Goal: Task Accomplishment & Management: Use online tool/utility

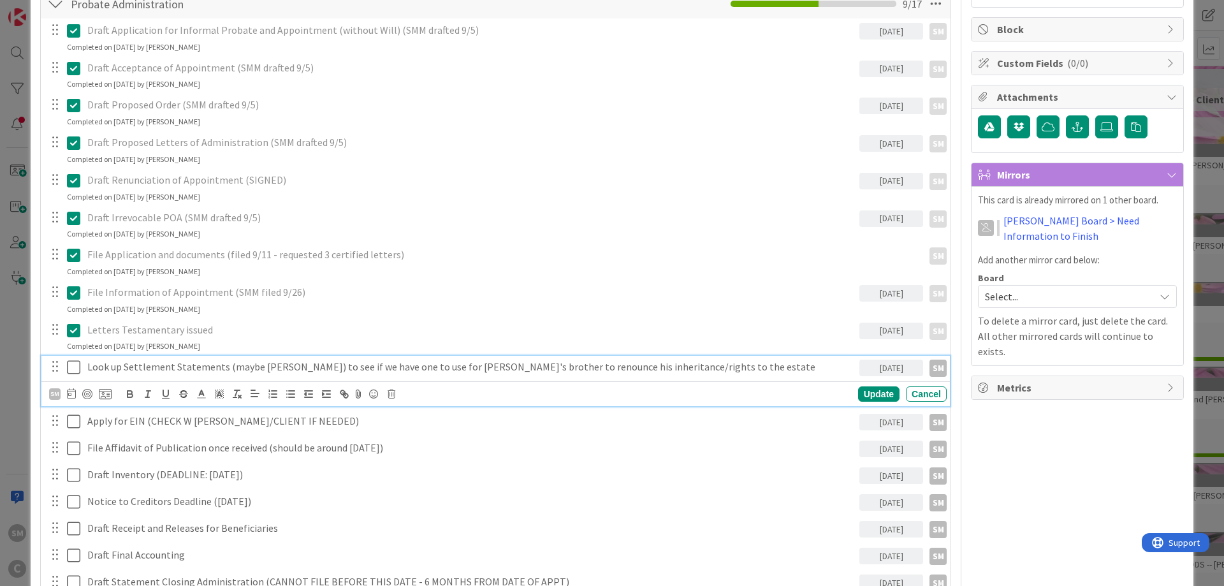
click at [1114, 469] on div "Owner SM default Dates Planned Dates Not Set Not Set Actual Dates [DATE] Not Do…" at bounding box center [1077, 497] width 213 height 1354
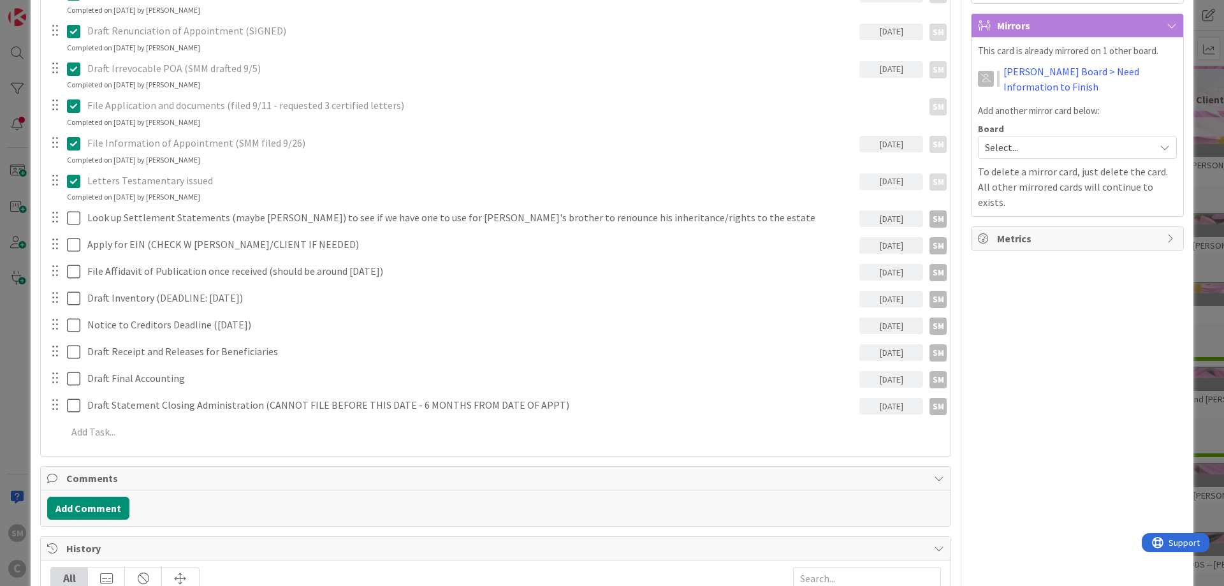
scroll to position [383, 0]
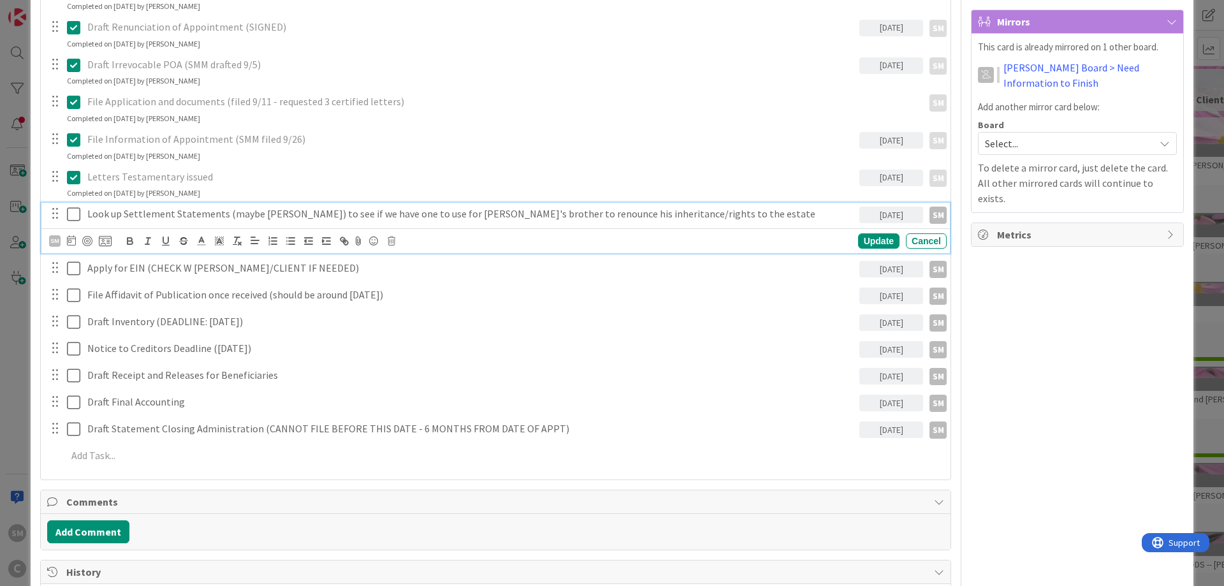
click at [75, 214] on icon at bounding box center [73, 214] width 13 height 15
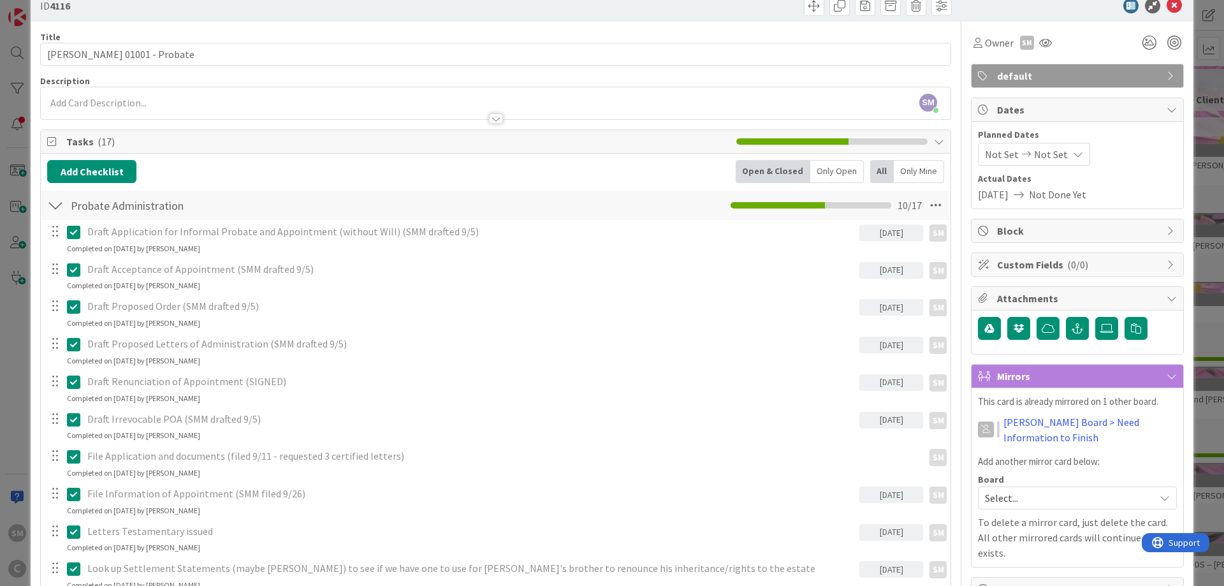
scroll to position [0, 0]
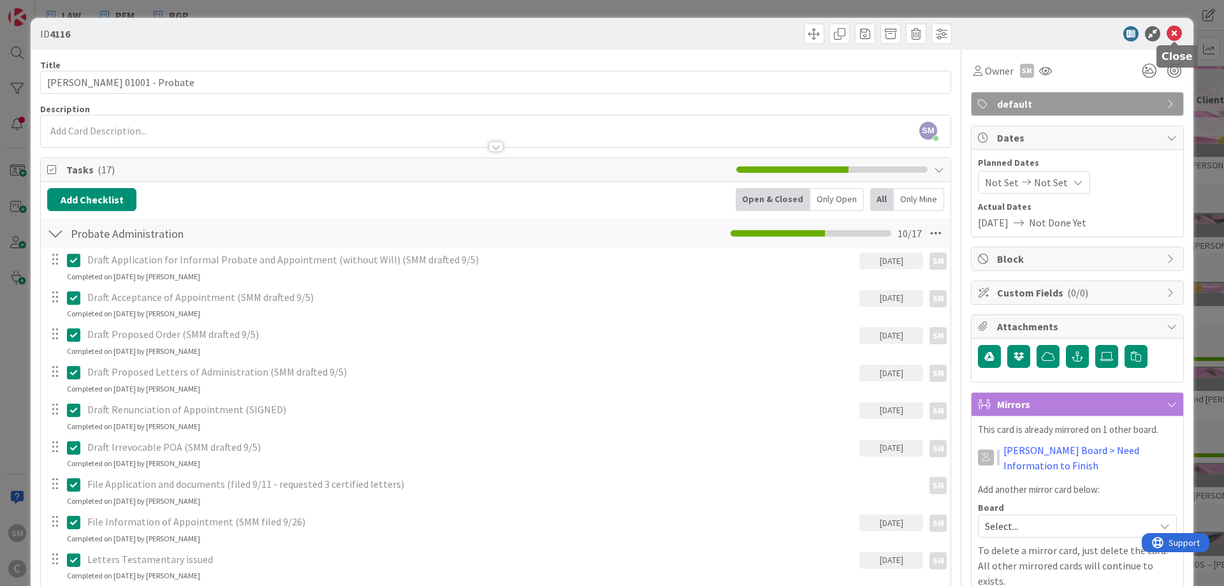
click at [1175, 31] on icon at bounding box center [1174, 33] width 15 height 15
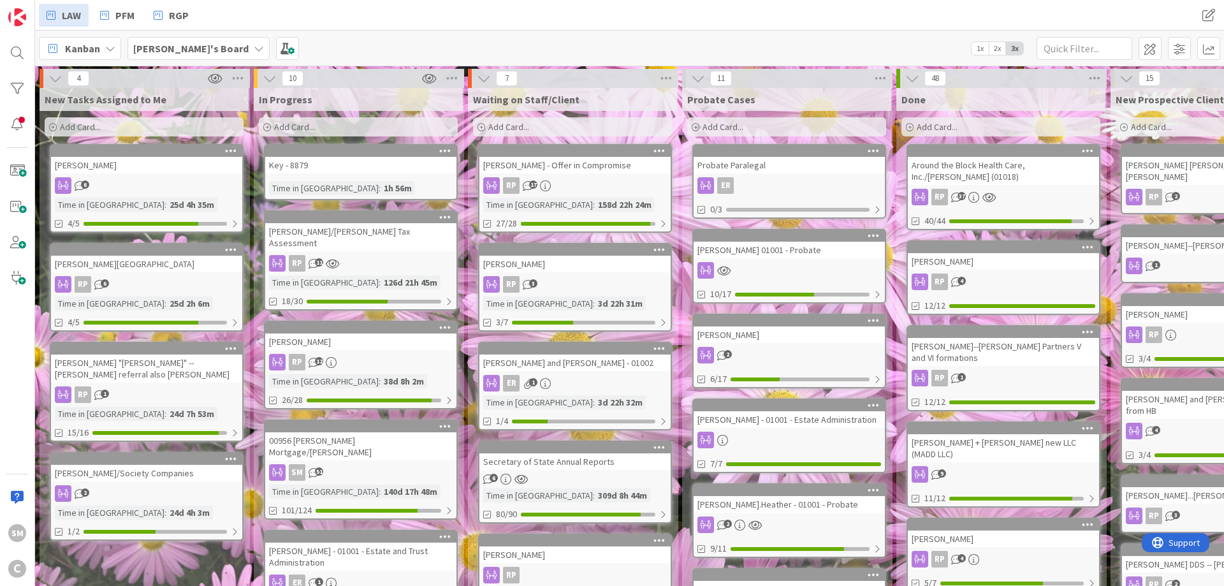
click at [363, 169] on div "Key - 8879" at bounding box center [360, 165] width 191 height 17
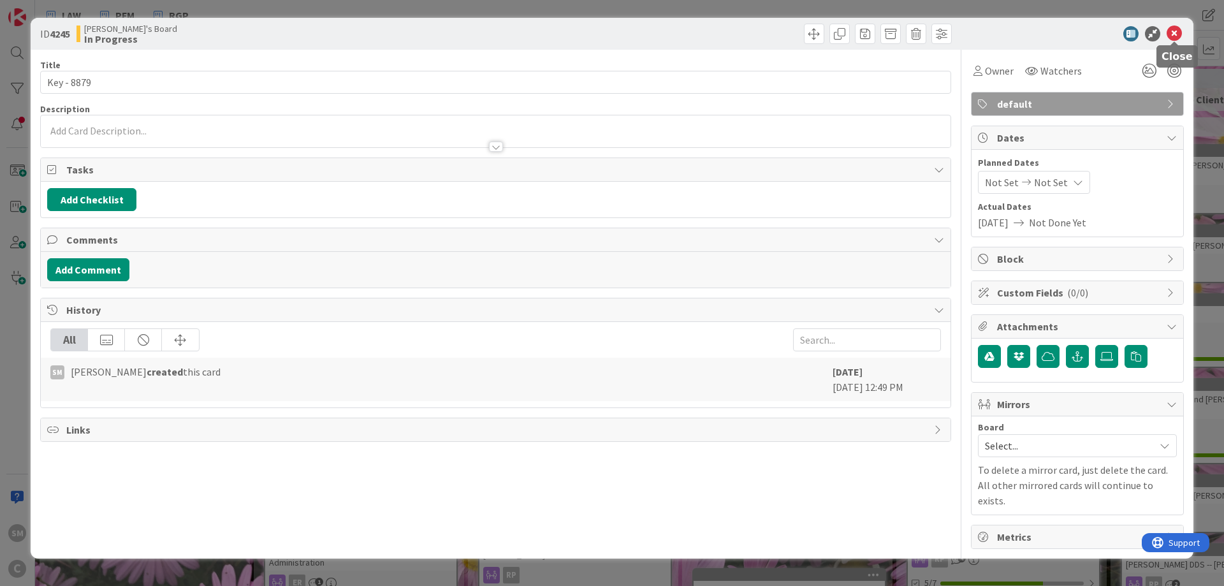
click at [1176, 36] on icon at bounding box center [1174, 33] width 15 height 15
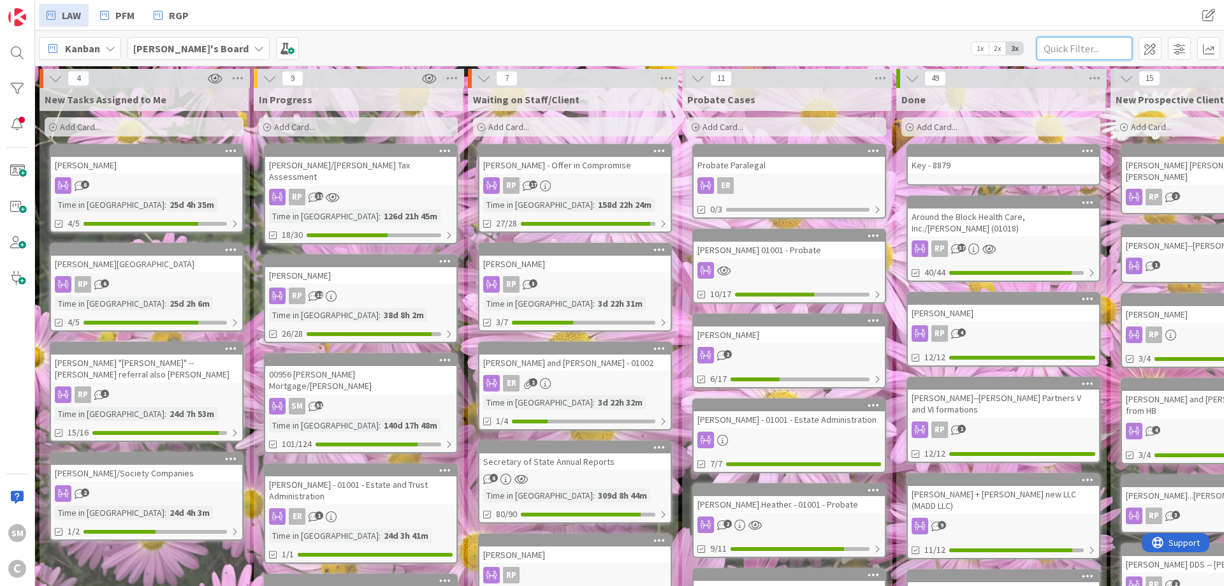
click at [1060, 50] on input "text" at bounding box center [1085, 48] width 96 height 23
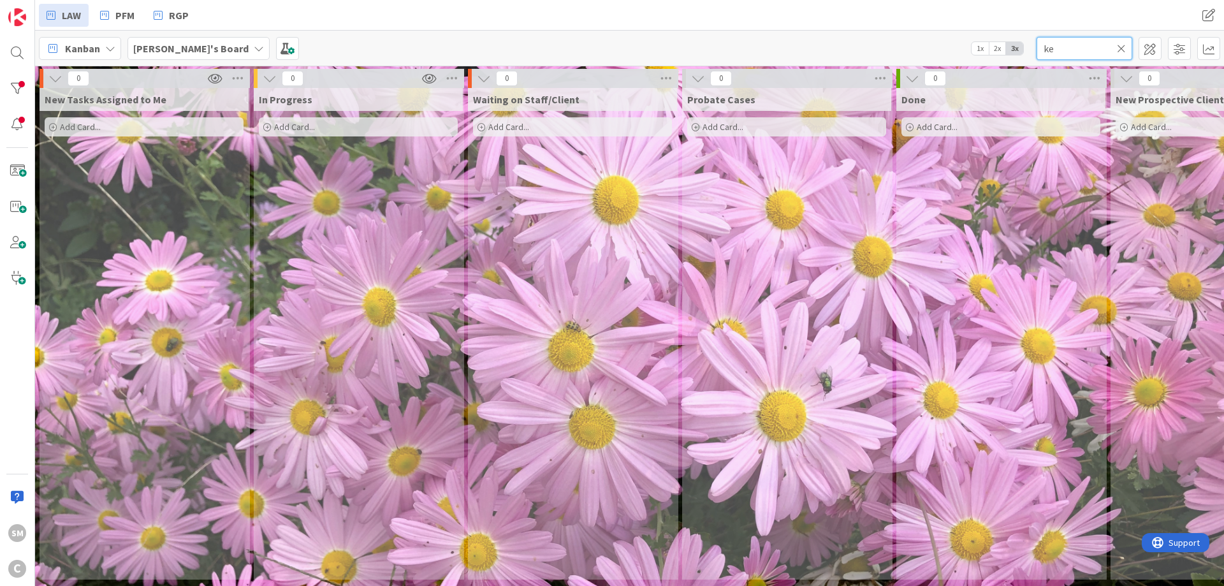
type input "k"
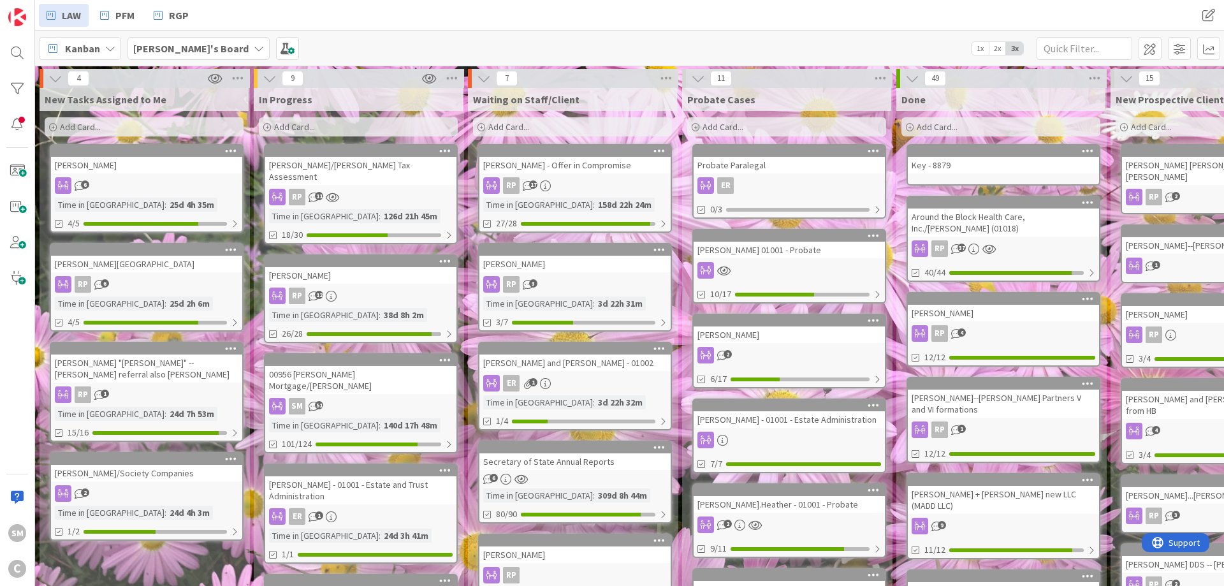
click at [177, 40] on div "[PERSON_NAME]'s Board" at bounding box center [199, 48] width 142 height 23
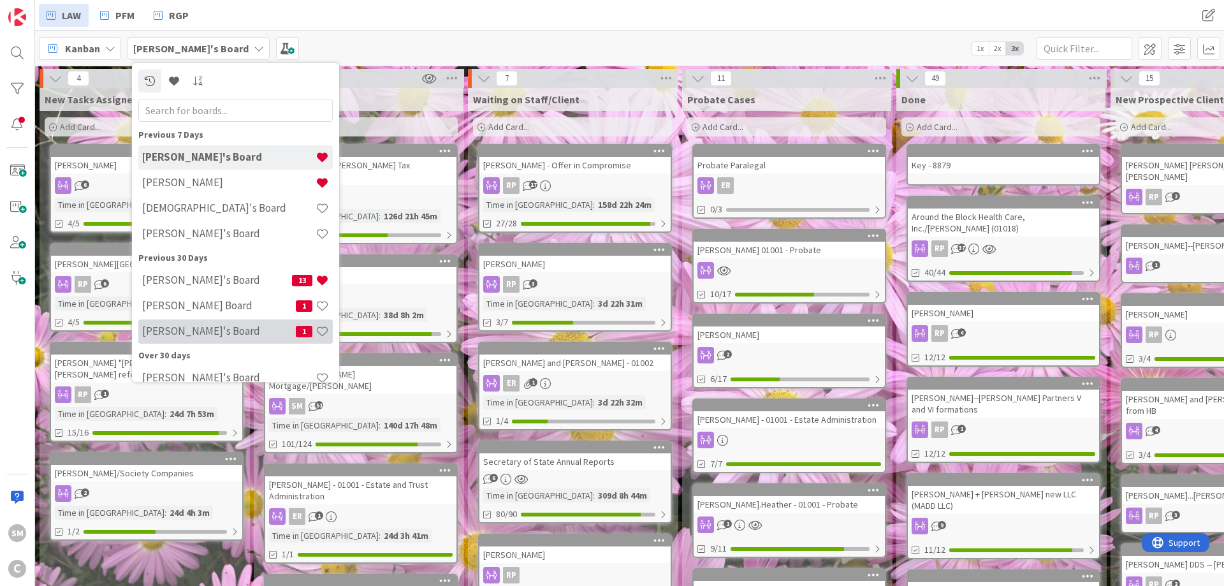
click at [186, 333] on h4 "[PERSON_NAME]'s Board" at bounding box center [219, 331] width 154 height 13
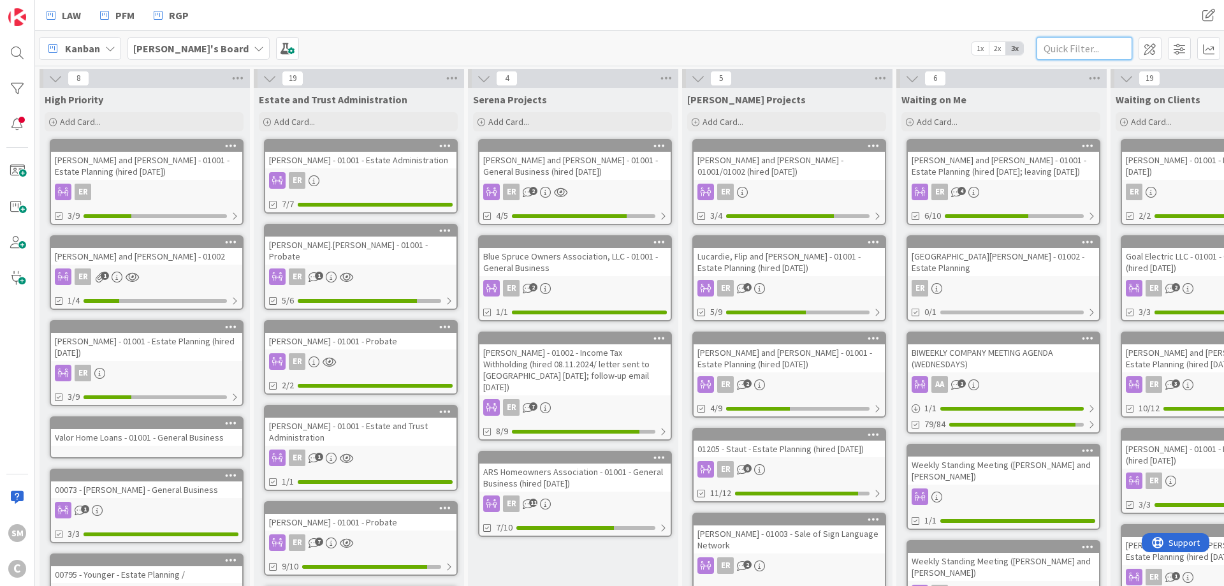
click at [1071, 50] on input "text" at bounding box center [1085, 48] width 96 height 23
type input "l"
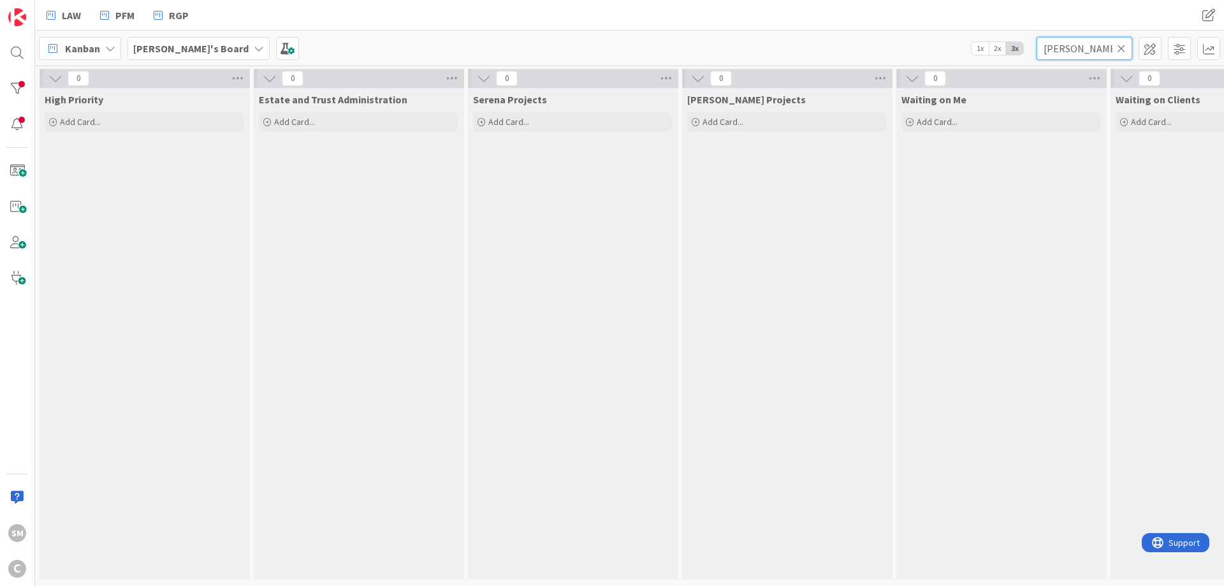
type input "[PERSON_NAME]"
drag, startPoint x: 752, startPoint y: 304, endPoint x: 390, endPoint y: 300, distance: 362.8
click at [1120, 45] on icon at bounding box center [1121, 48] width 9 height 11
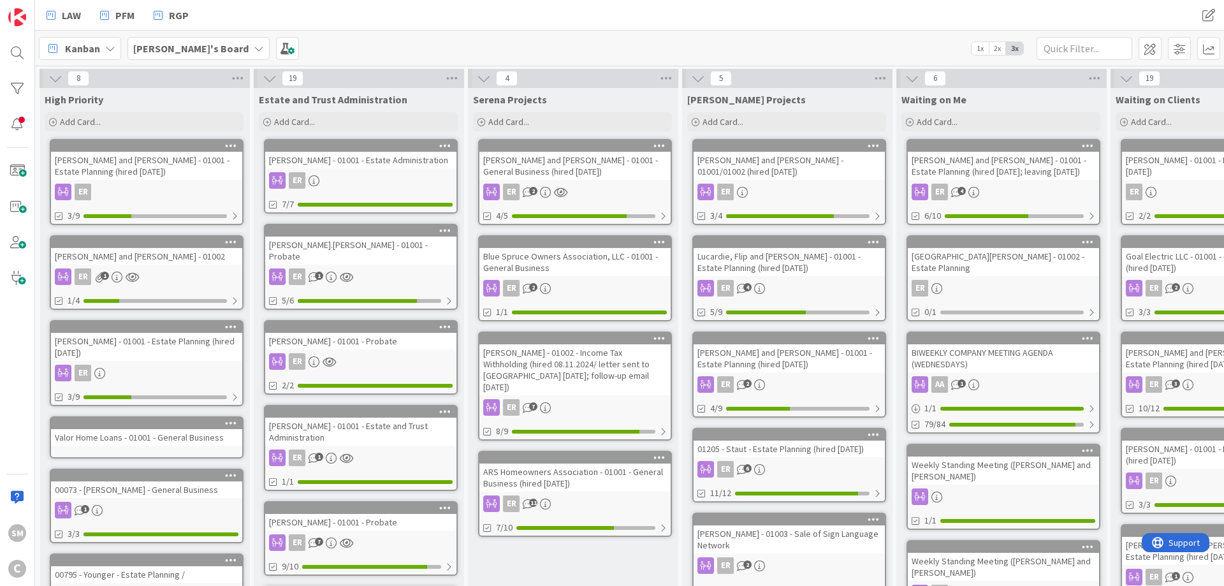
click at [1013, 14] on div "LAW PFM RGP LAW PFM RGP" at bounding box center [629, 15] width 1189 height 31
click at [1079, 50] on input "text" at bounding box center [1085, 48] width 96 height 23
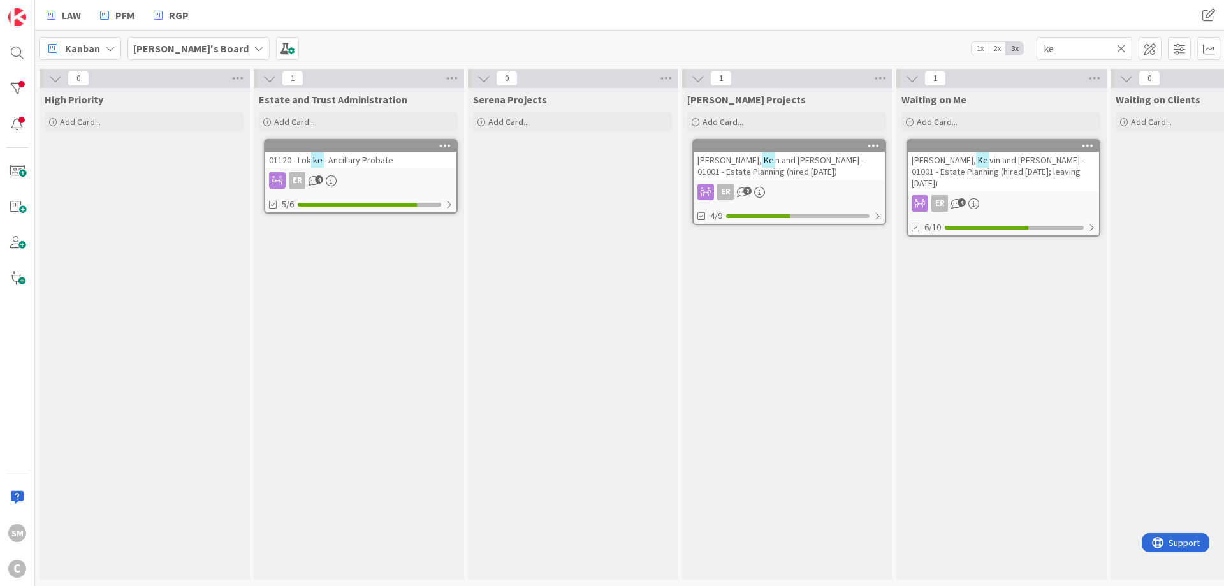
drag, startPoint x: 866, startPoint y: 346, endPoint x: 438, endPoint y: 323, distance: 428.5
drag, startPoint x: 1076, startPoint y: 42, endPoint x: 918, endPoint y: 59, distance: 158.4
click at [1037, 59] on input "ke" at bounding box center [1085, 48] width 96 height 23
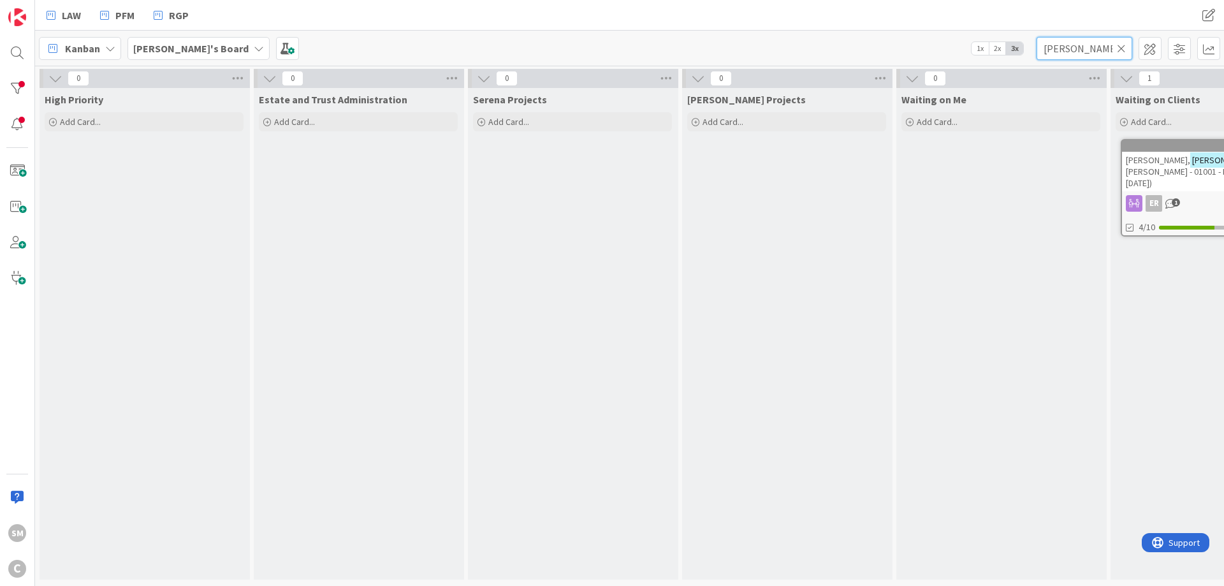
type input "[PERSON_NAME]"
drag, startPoint x: 855, startPoint y: 210, endPoint x: 480, endPoint y: 242, distance: 377.0
click at [1122, 49] on icon at bounding box center [1121, 48] width 9 height 11
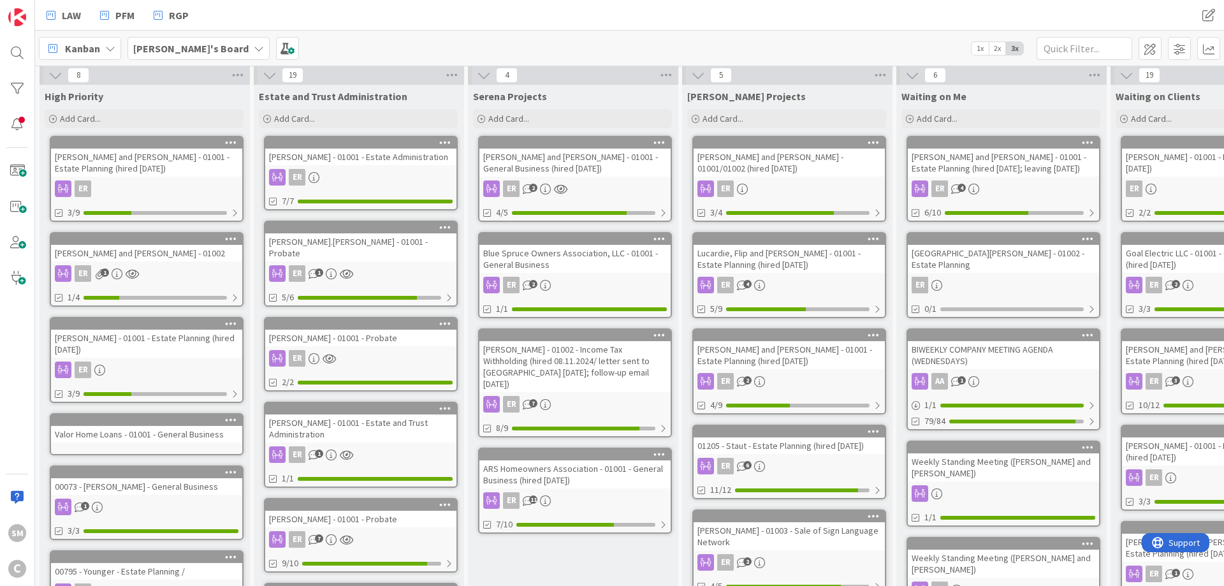
scroll to position [7, 0]
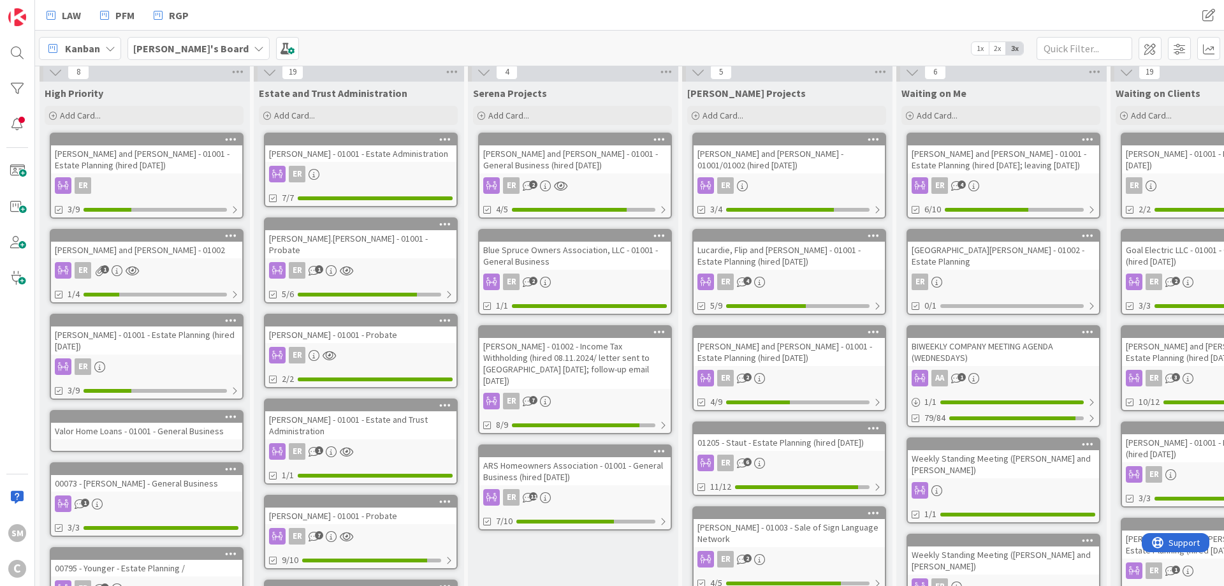
drag, startPoint x: 467, startPoint y: 180, endPoint x: 277, endPoint y: 190, distance: 190.3
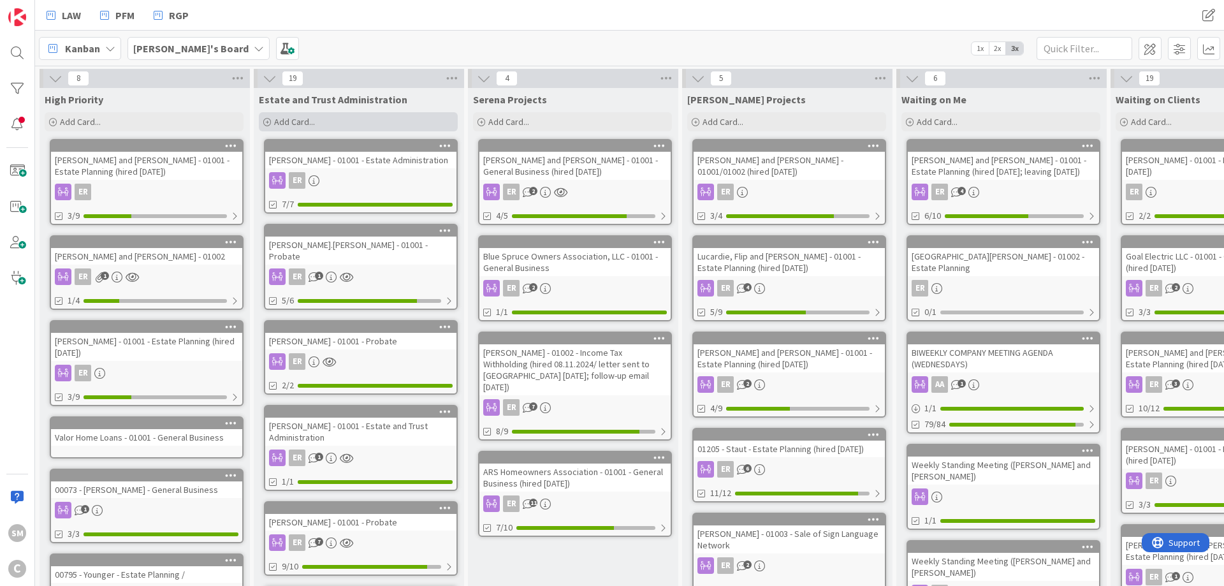
click at [340, 118] on div "Add Card..." at bounding box center [358, 121] width 199 height 19
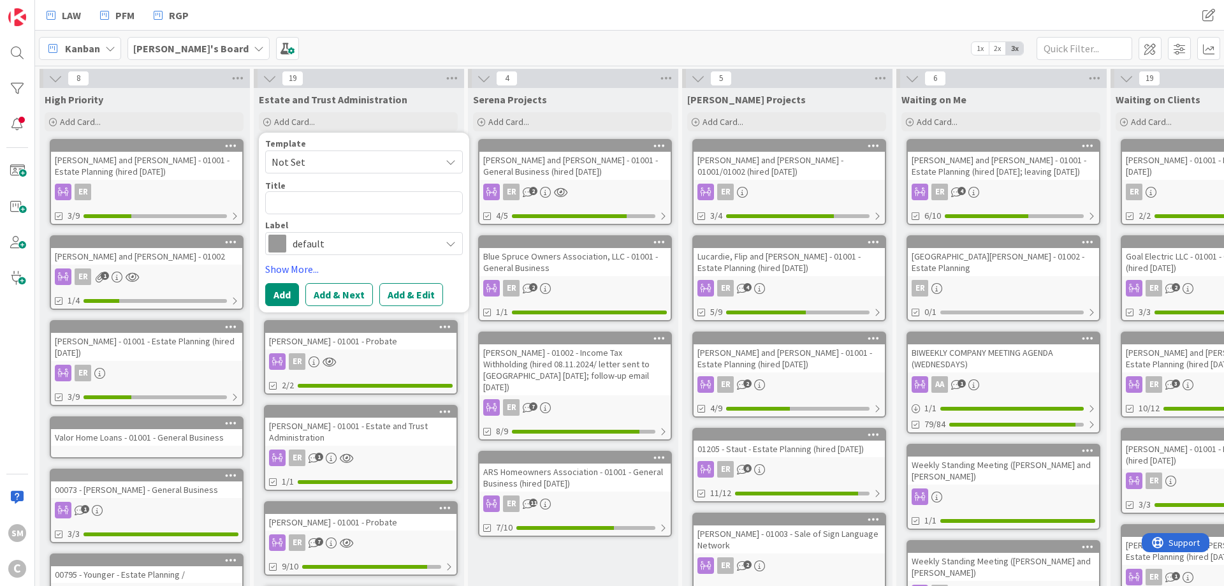
type textarea "x"
type textarea "K"
type textarea "x"
type textarea "Ke"
type textarea "x"
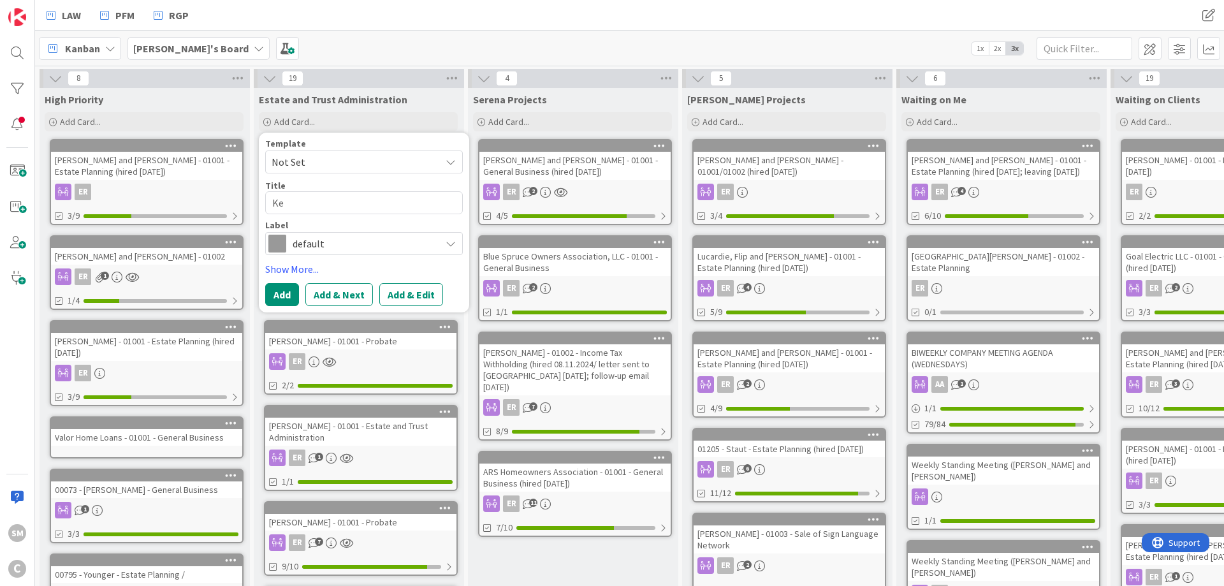
type textarea "Kea"
type textarea "x"
type textarea "[PERSON_NAME]"
type textarea "x"
type textarea "[PERSON_NAME]"
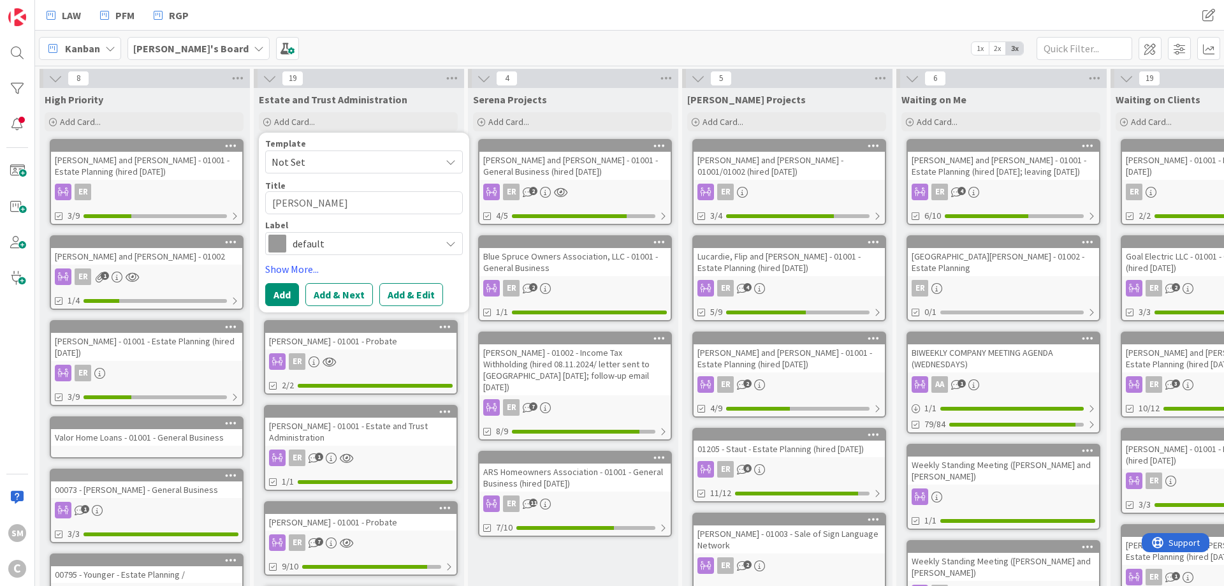
type textarea "x"
type textarea "[PERSON_NAME]."
type textarea "x"
type textarea "[PERSON_NAME].S"
type textarea "x"
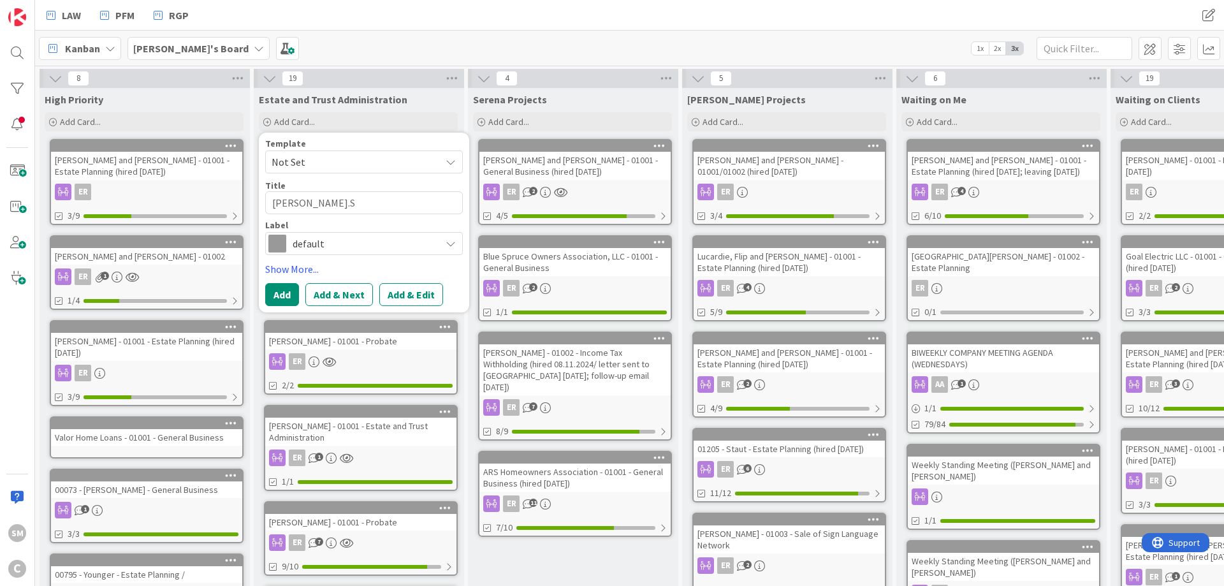
type textarea "[PERSON_NAME][DOMAIN_NAME]"
type textarea "x"
type textarea "[PERSON_NAME].Sco"
type textarea "x"
type textarea "[PERSON_NAME][DOMAIN_NAME][PERSON_NAME]"
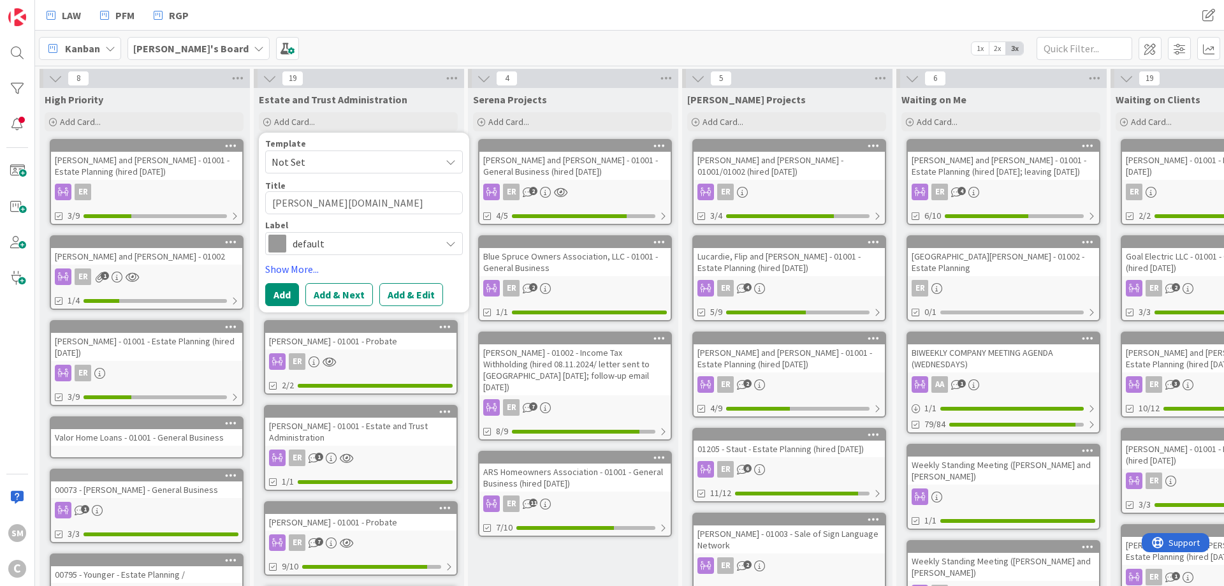
type textarea "x"
type textarea "[PERSON_NAME].[PERSON_NAME]"
type textarea "x"
type textarea "[PERSON_NAME].[PERSON_NAME]"
type textarea "x"
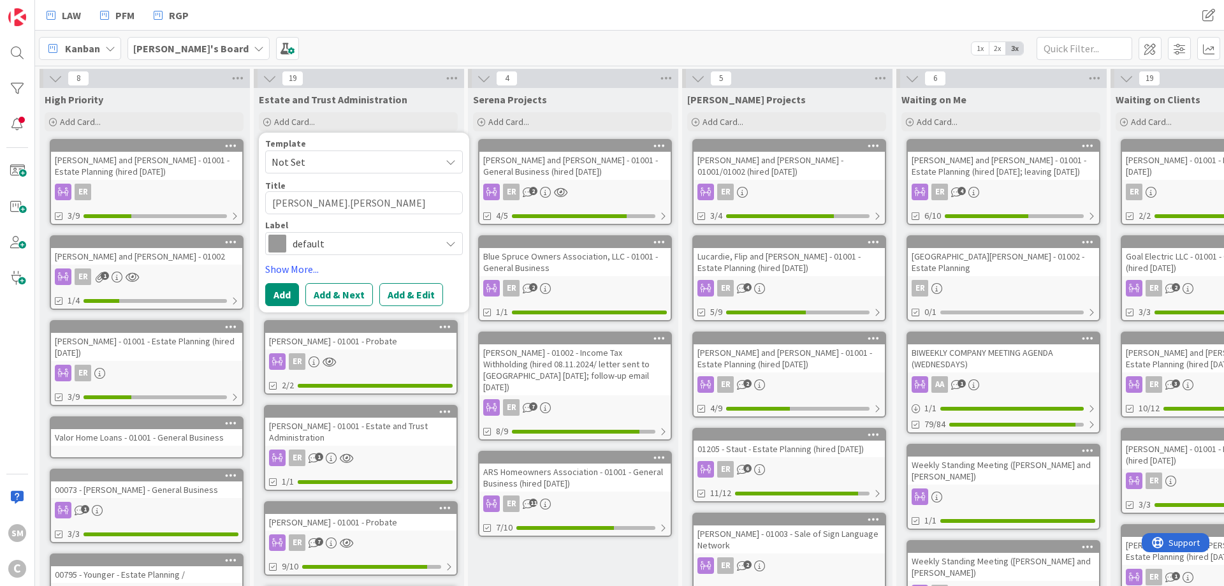
type textarea "[PERSON_NAME].[PERSON_NAME] -"
type textarea "x"
type textarea "[PERSON_NAME].[PERSON_NAME] -"
type textarea "x"
type textarea "[PERSON_NAME].[PERSON_NAME] - 0"
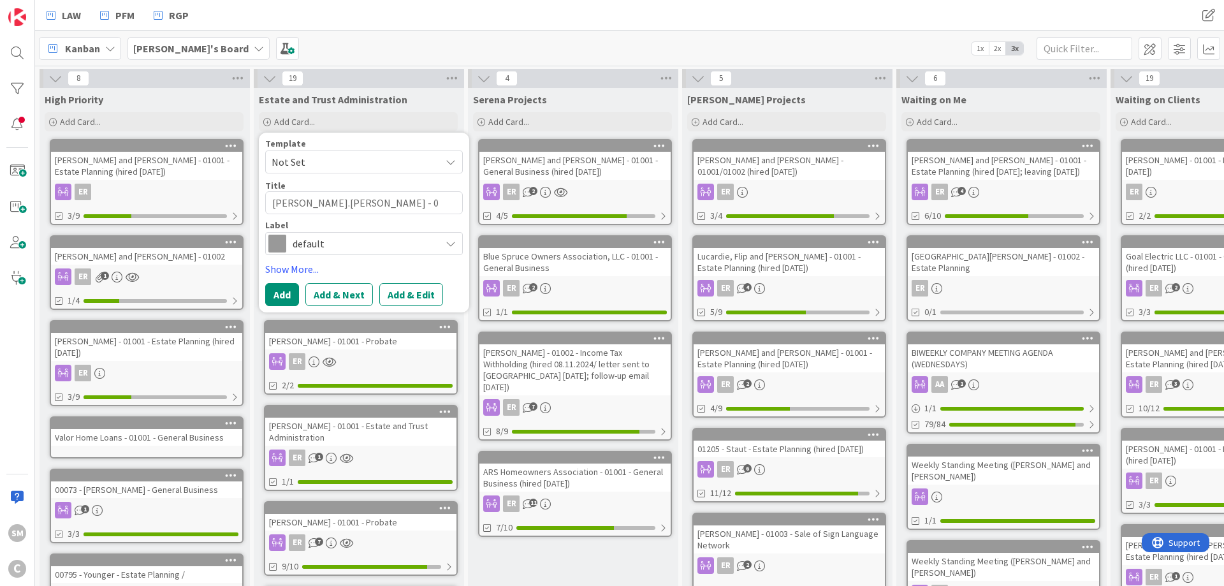
type textarea "x"
type textarea "[PERSON_NAME].[PERSON_NAME] - 01"
type textarea "x"
type textarea "[PERSON_NAME].[PERSON_NAME] - 010"
type textarea "x"
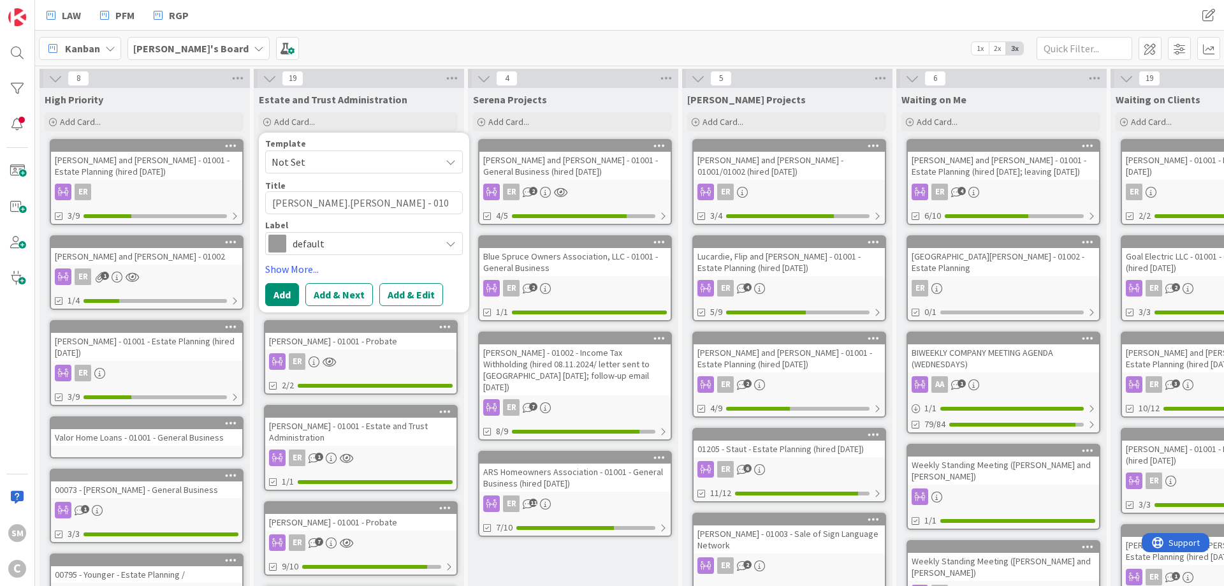
type textarea "[PERSON_NAME].[PERSON_NAME] - 0100"
type textarea "x"
type textarea "[PERSON_NAME].[PERSON_NAME] - 01001"
type textarea "x"
type textarea "[PERSON_NAME].[PERSON_NAME] - 01001"
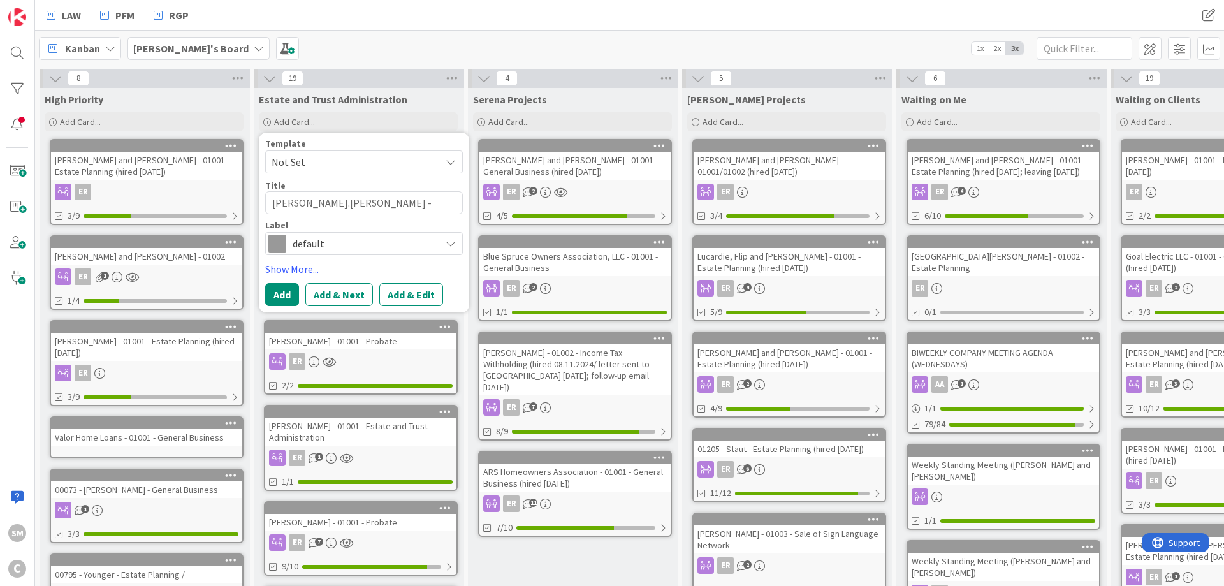
type textarea "x"
type textarea "[PERSON_NAME].[PERSON_NAME] - 01001 -"
type textarea "x"
type textarea "[PERSON_NAME].[PERSON_NAME] - 01001 -"
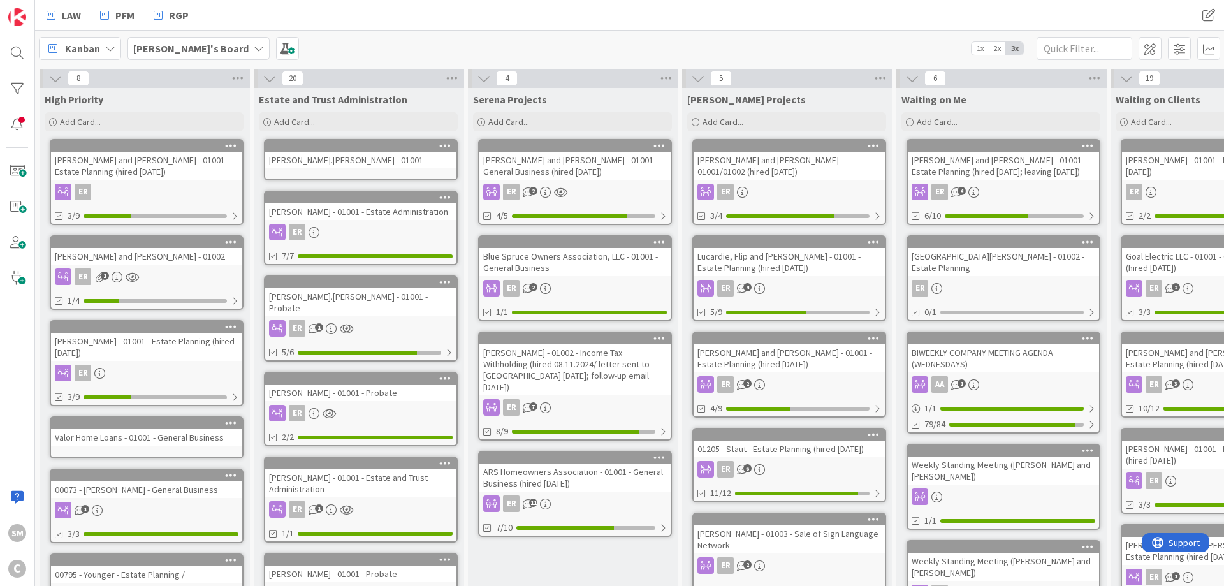
click at [351, 166] on div "[PERSON_NAME].[PERSON_NAME] - 01001 -" at bounding box center [360, 160] width 191 height 17
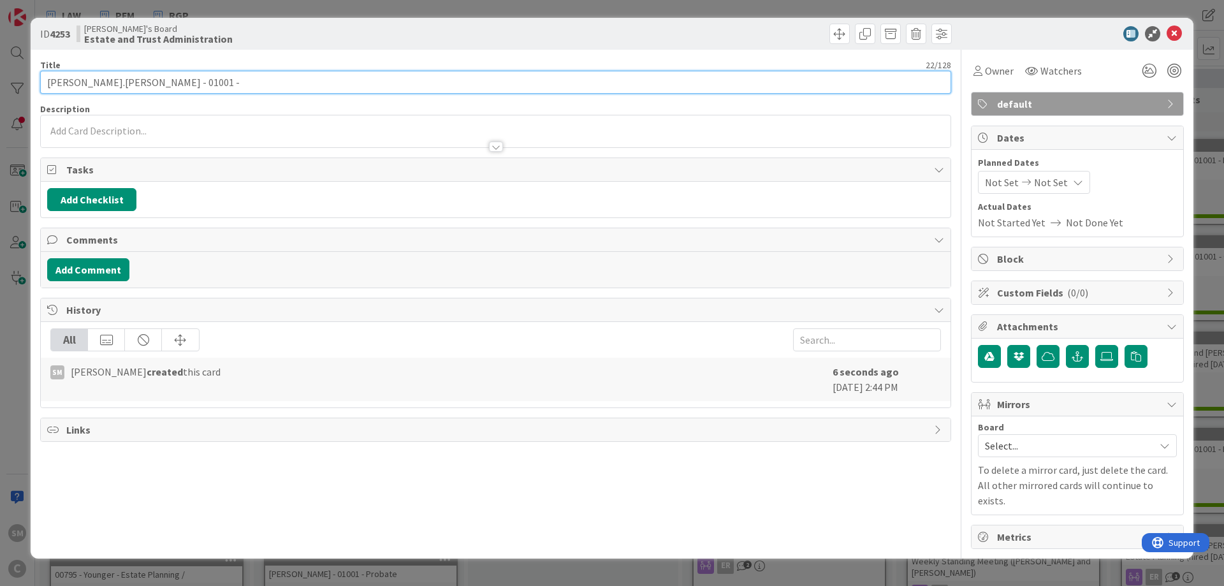
click at [298, 82] on input "[PERSON_NAME].[PERSON_NAME] - 01001 -" at bounding box center [495, 82] width 911 height 23
type input "[PERSON_NAME].[PERSON_NAME] - 01001 - Estate Administration"
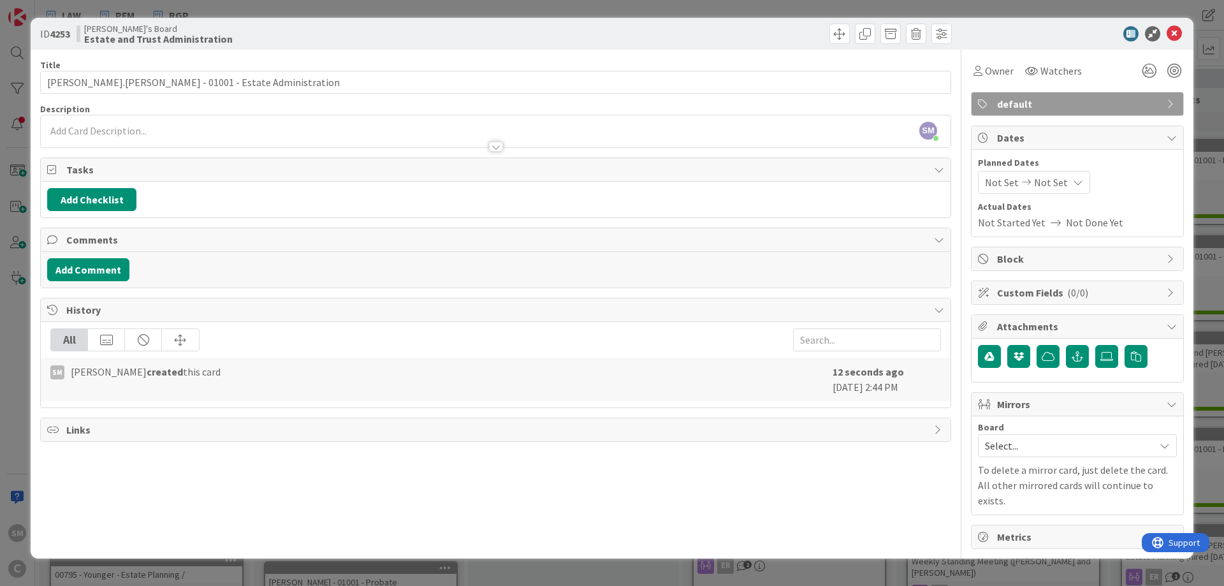
click at [197, 154] on div "Title 43 / 128 [PERSON_NAME].[PERSON_NAME] - 01001 - Estate Administration Desc…" at bounding box center [495, 299] width 911 height 499
click at [94, 201] on button "Add Checklist" at bounding box center [91, 199] width 89 height 23
type input "Probate"
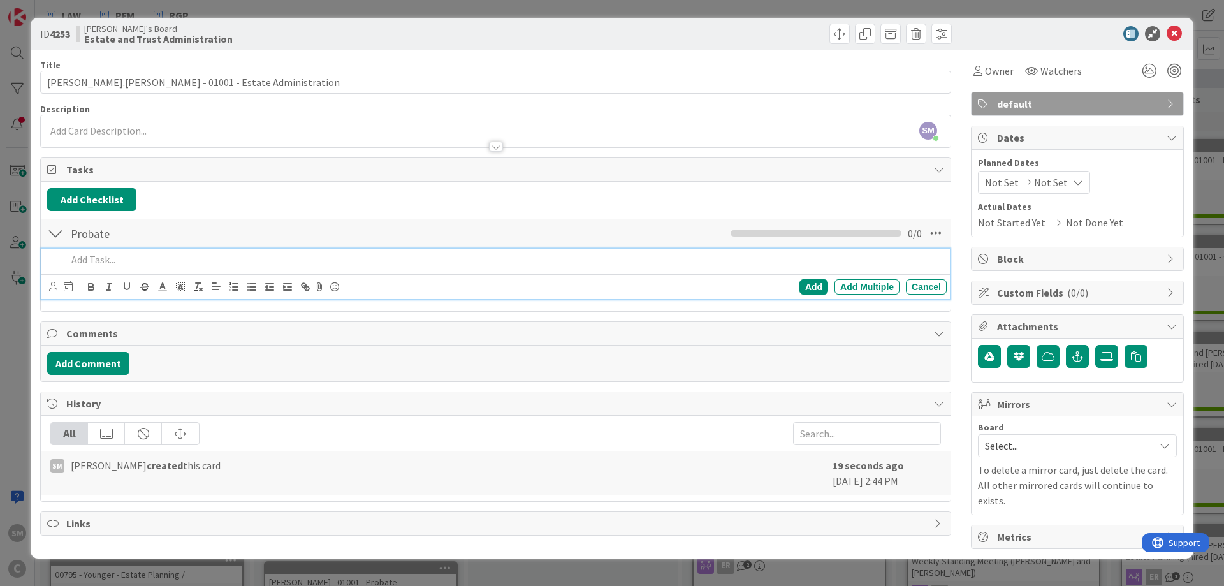
click at [112, 258] on p at bounding box center [504, 260] width 875 height 15
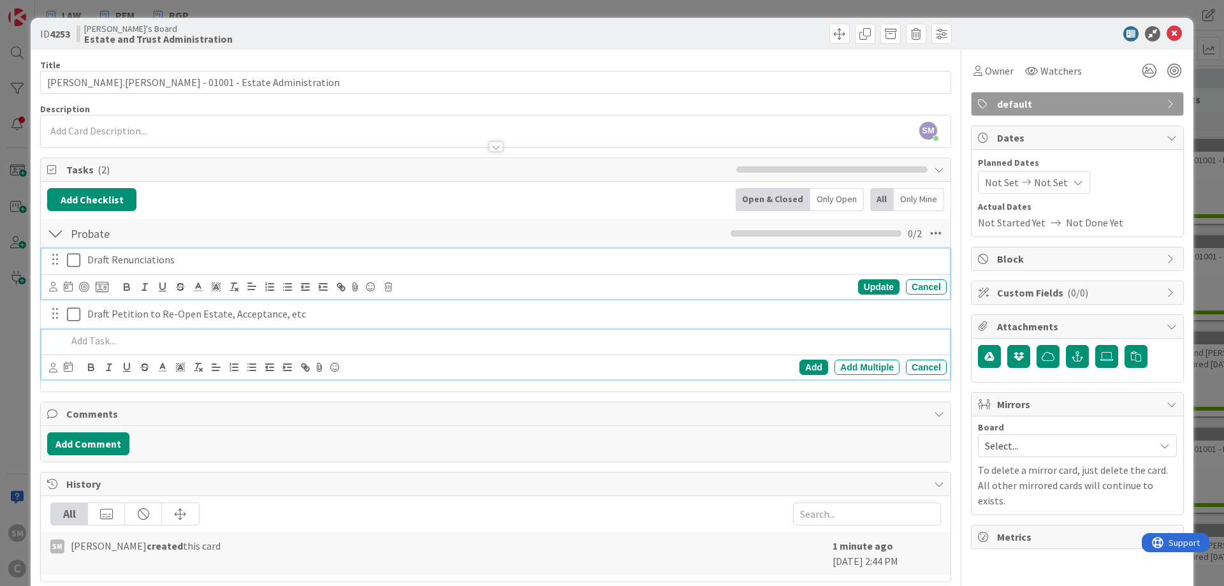
drag, startPoint x: 177, startPoint y: 261, endPoint x: 240, endPoint y: 263, distance: 62.5
click at [179, 261] on p "Draft Renunciations" at bounding box center [514, 260] width 854 height 15
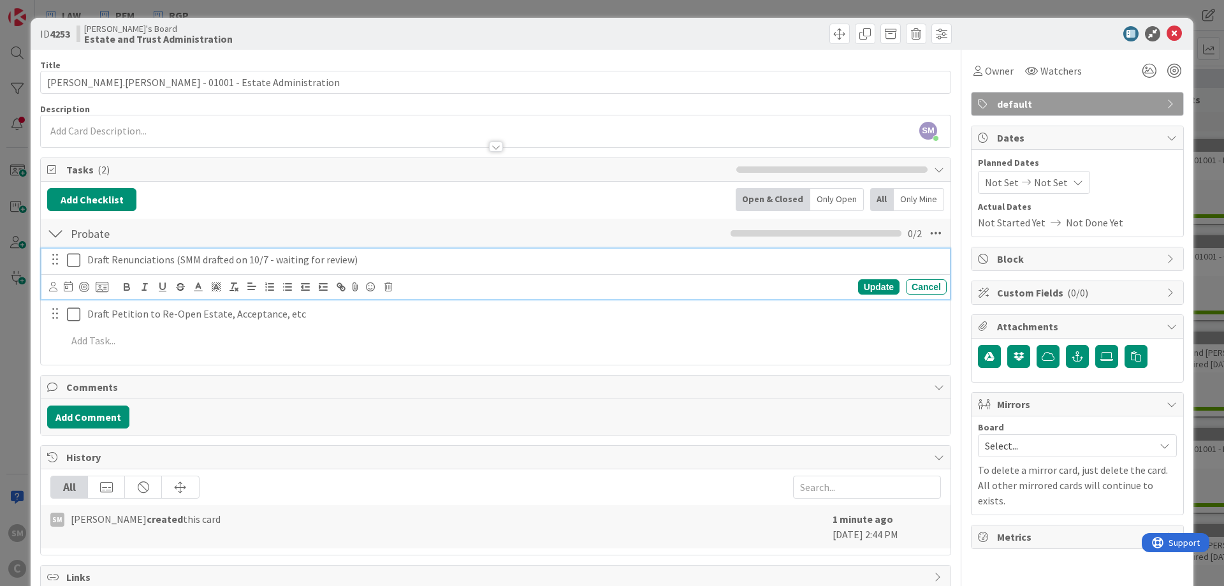
click at [110, 268] on div "Draft Renunciations (SMM drafted on 10/7 - waiting for review)" at bounding box center [514, 260] width 865 height 22
click at [55, 286] on icon at bounding box center [53, 287] width 8 height 10
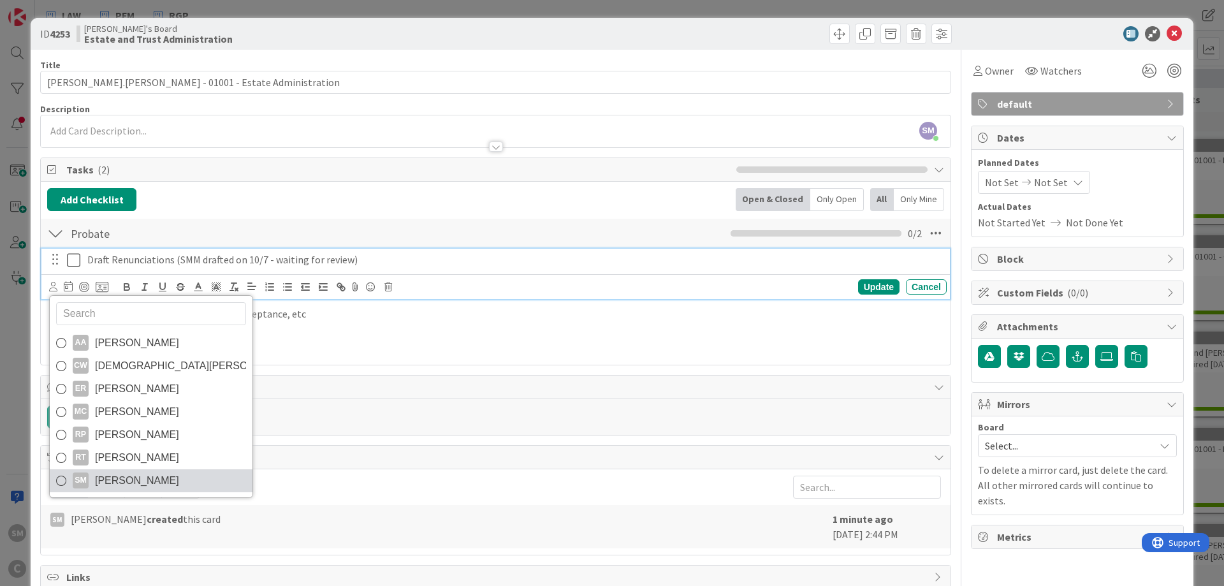
click at [131, 474] on span "[PERSON_NAME]" at bounding box center [137, 480] width 84 height 19
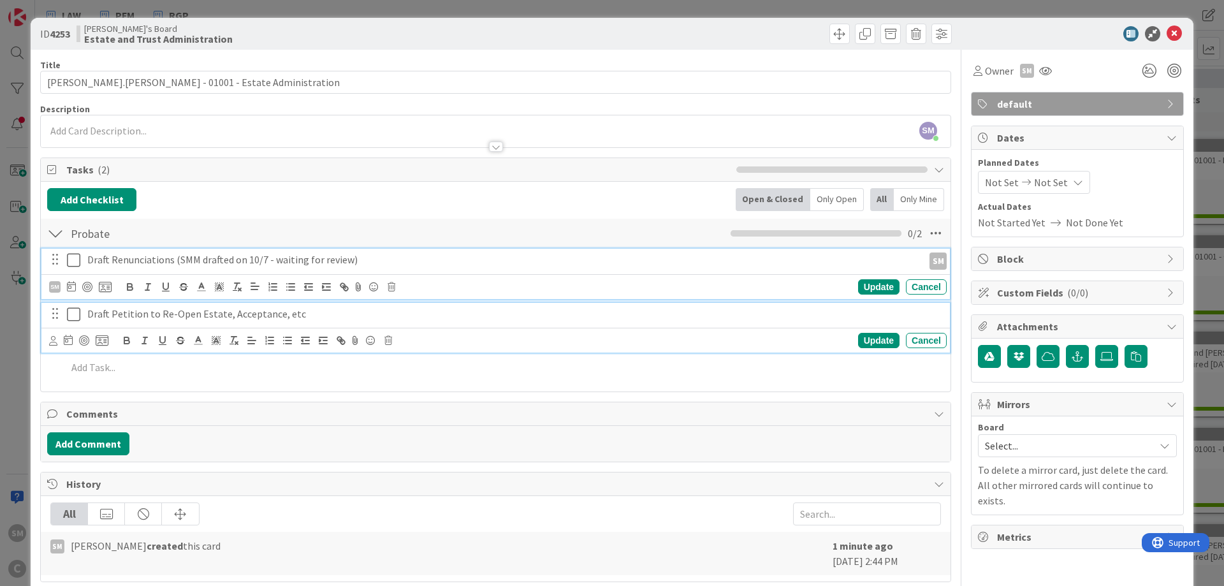
click at [103, 313] on p "Draft Petition to Re-Open Estate, Acceptance, etc" at bounding box center [514, 314] width 854 height 15
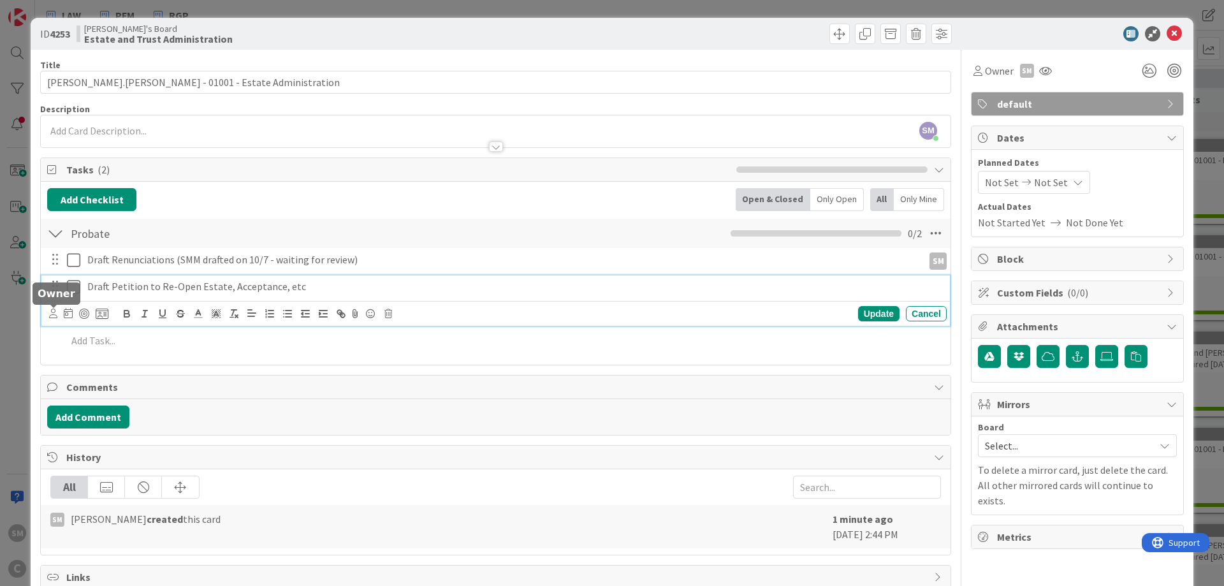
click at [50, 316] on icon at bounding box center [53, 314] width 8 height 10
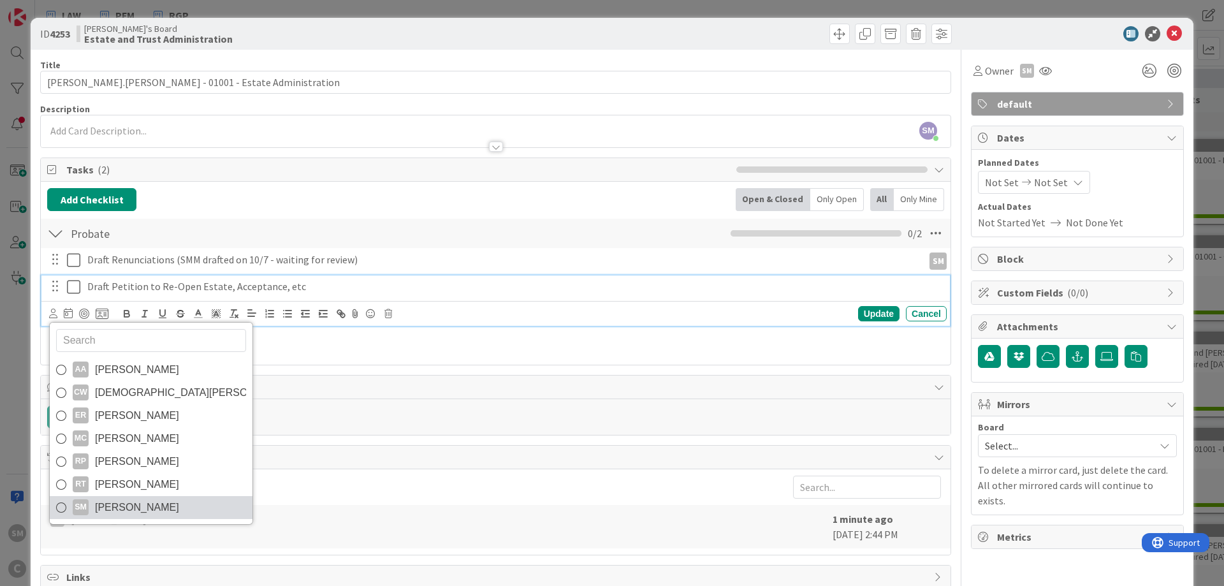
click at [103, 501] on span "[PERSON_NAME]" at bounding box center [137, 507] width 84 height 19
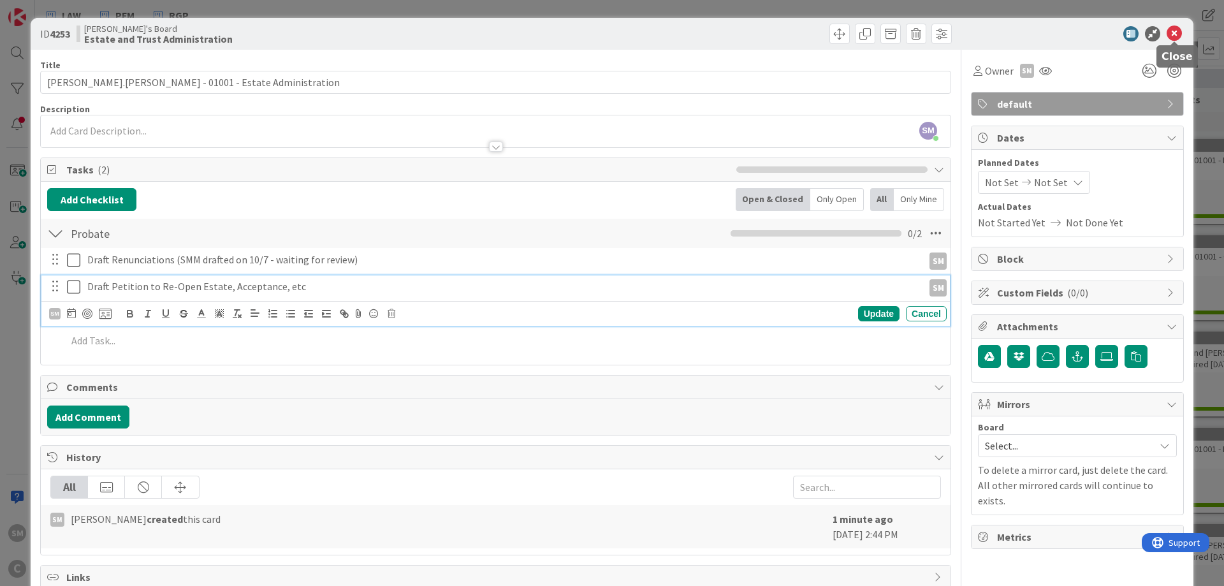
click at [1180, 31] on icon at bounding box center [1174, 33] width 15 height 15
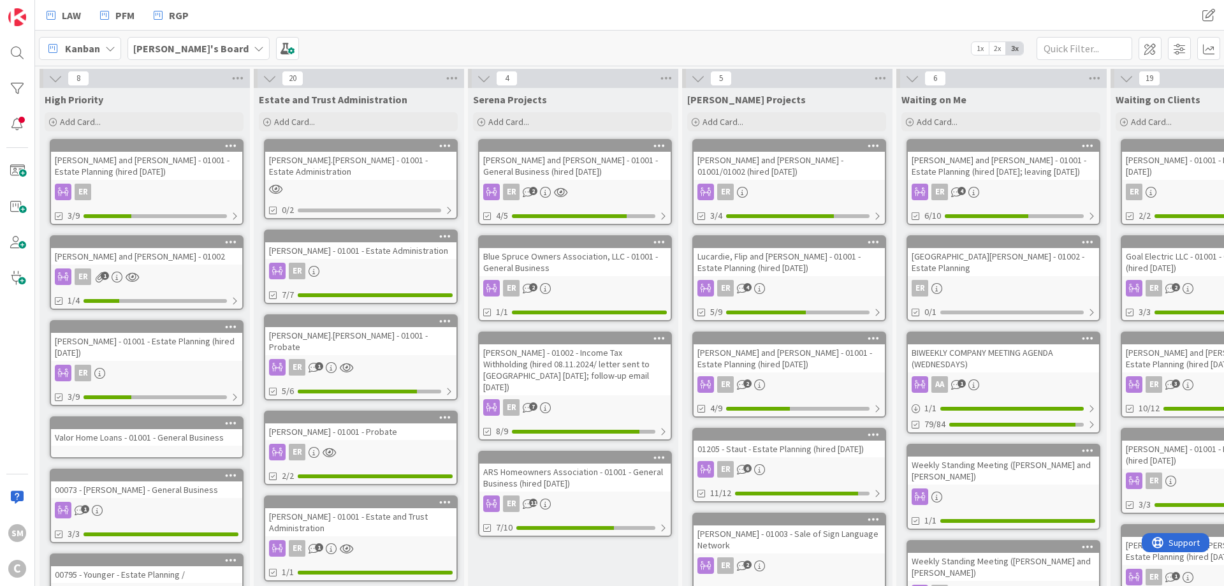
click at [357, 186] on div "[PERSON_NAME].[PERSON_NAME] - 01001 - Estate Administration 0/2" at bounding box center [361, 179] width 194 height 80
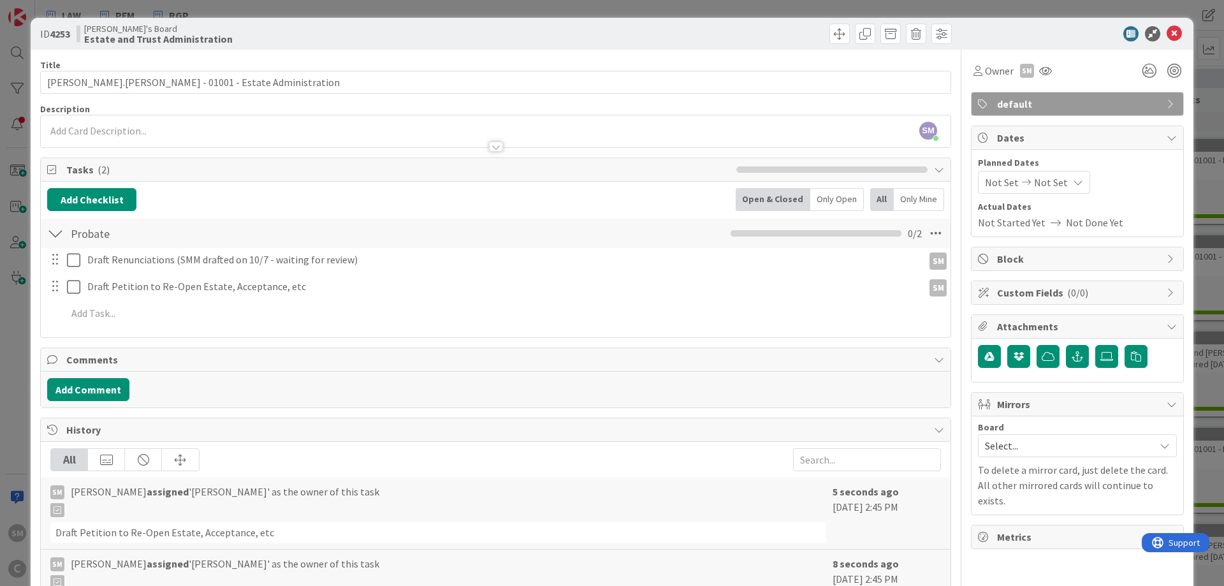
drag, startPoint x: 1089, startPoint y: 442, endPoint x: 1082, endPoint y: 453, distance: 13.5
click at [1088, 443] on span "Select..." at bounding box center [1066, 446] width 163 height 18
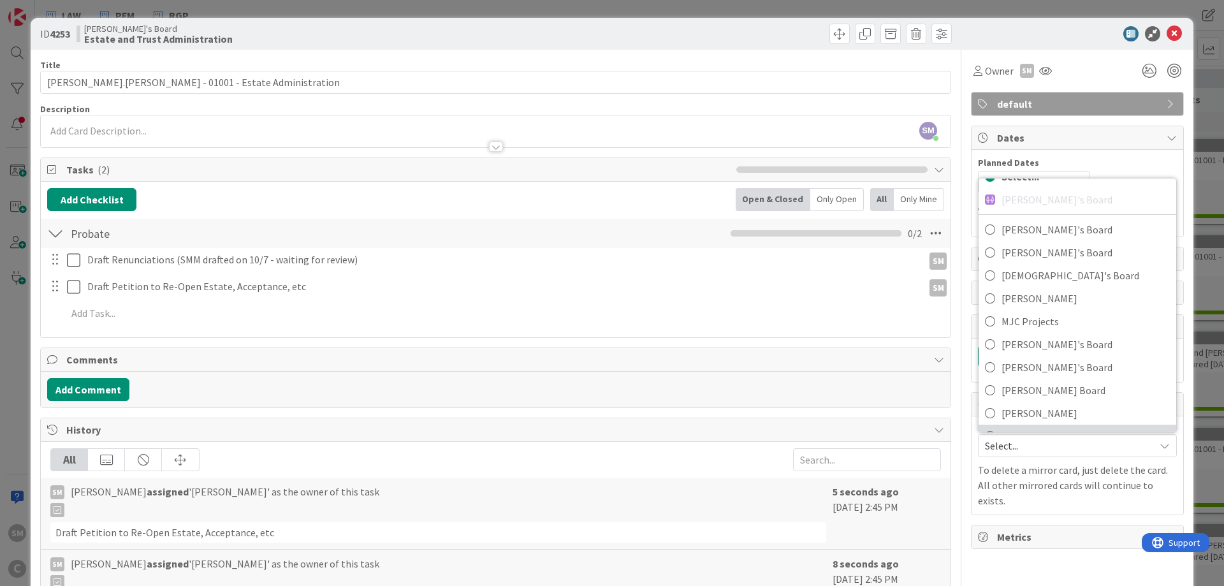
scroll to position [98, 0]
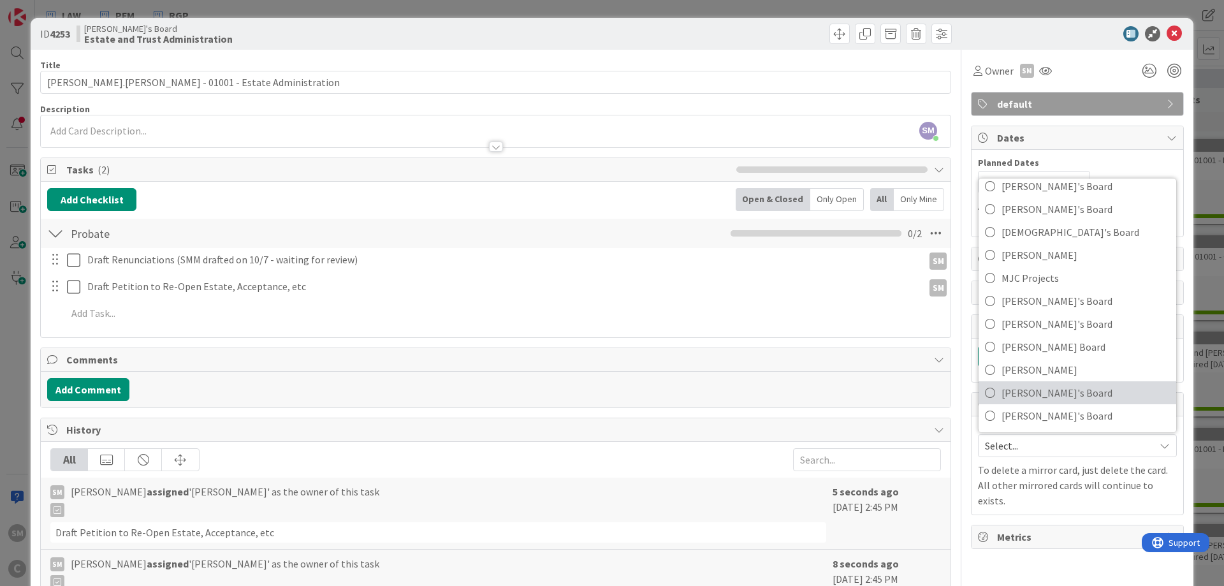
click at [1067, 388] on span "[PERSON_NAME]'s Board" at bounding box center [1086, 392] width 168 height 19
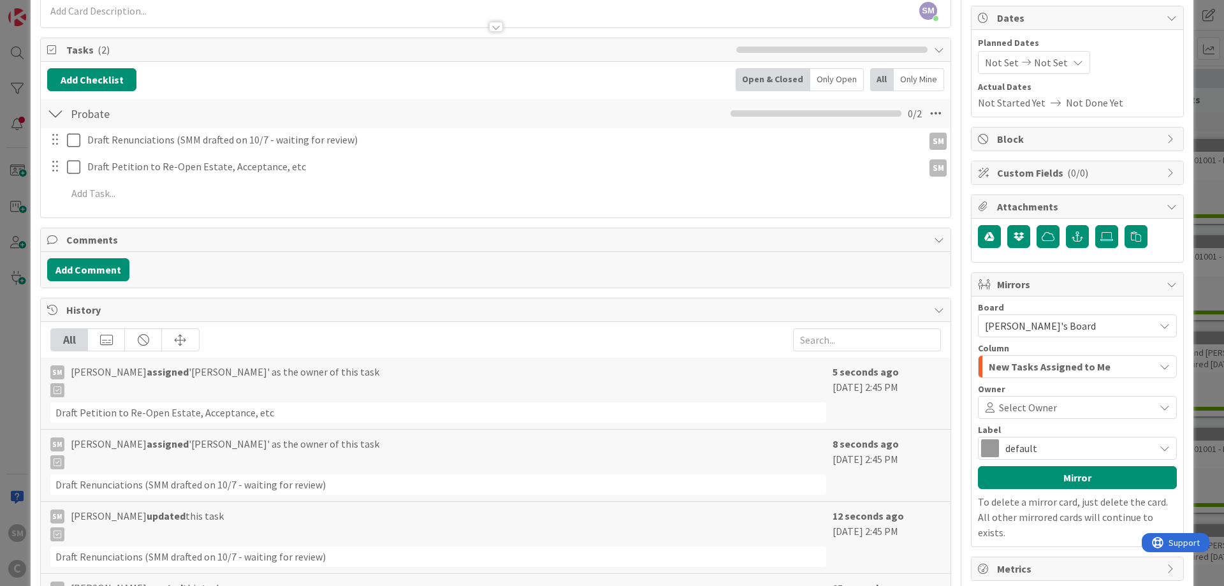
scroll to position [153, 0]
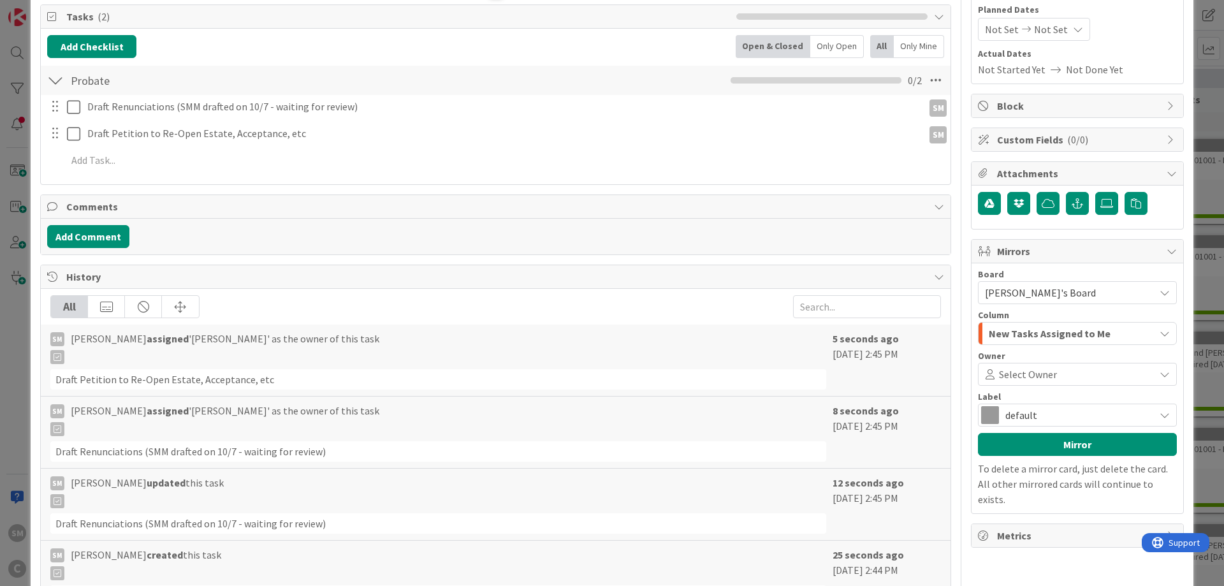
click at [1120, 338] on div "New Tasks Assigned to Me" at bounding box center [1070, 333] width 169 height 20
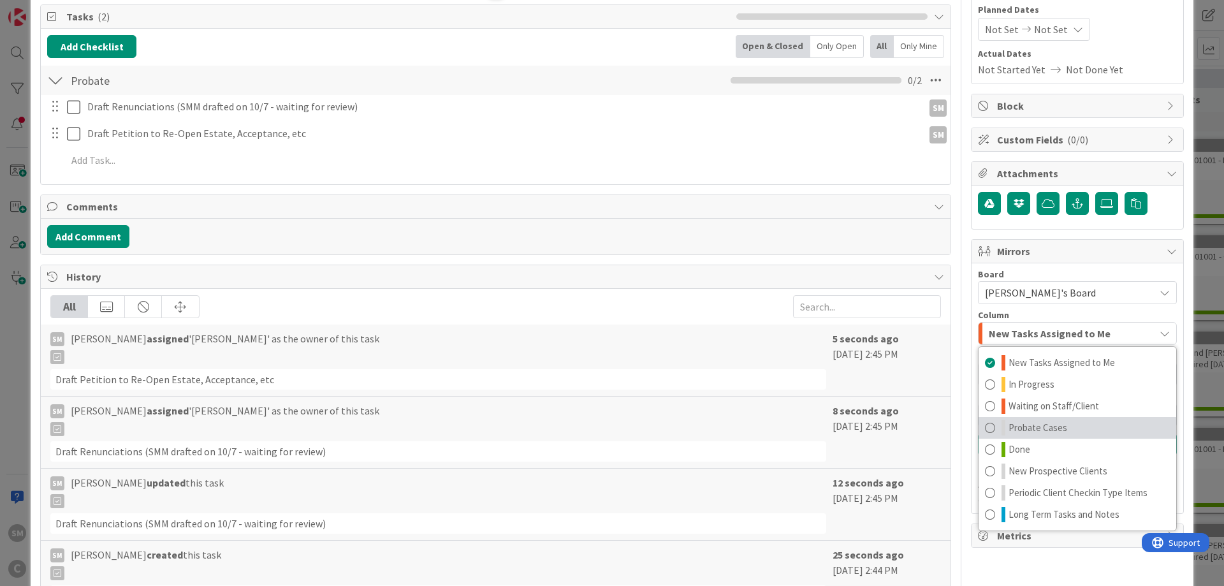
click at [1045, 428] on span "Probate Cases" at bounding box center [1038, 427] width 59 height 15
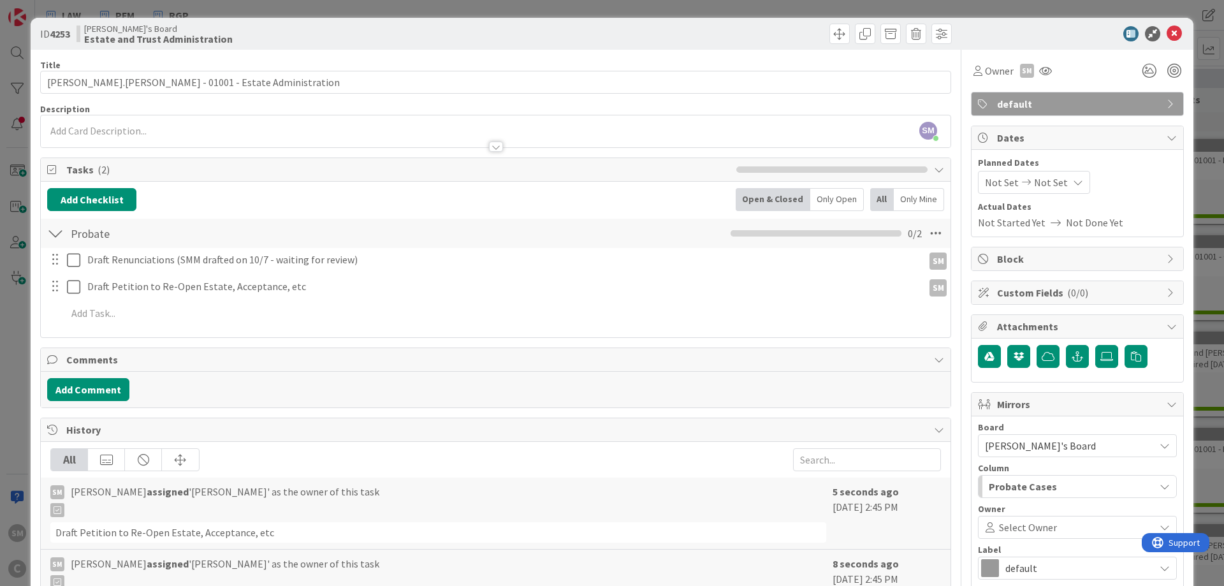
scroll to position [306, 0]
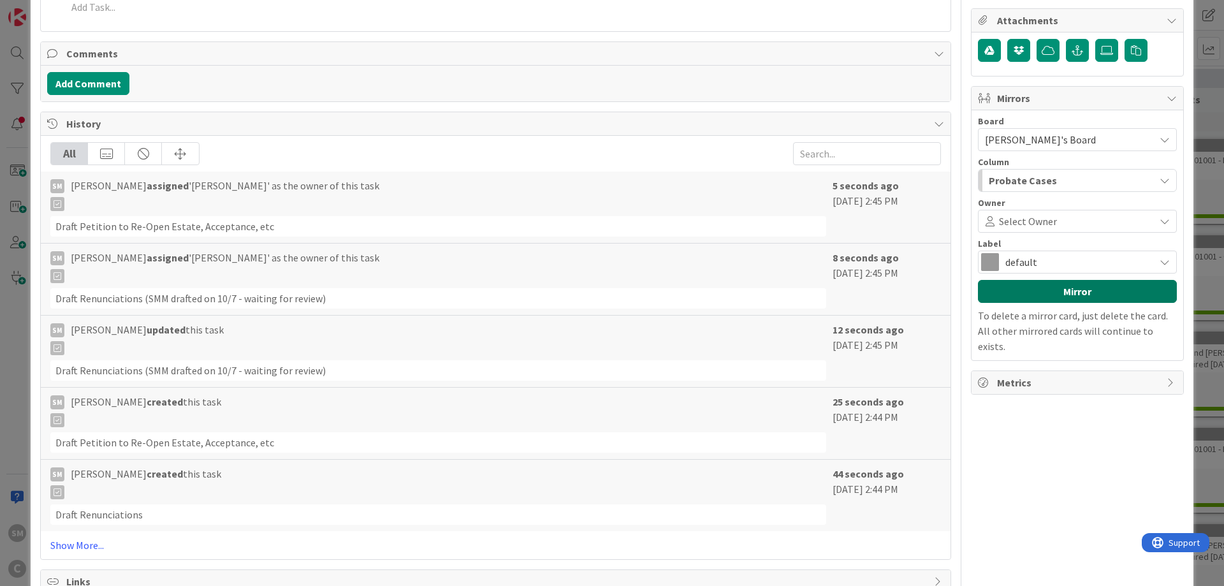
click at [1068, 293] on button "Mirror" at bounding box center [1077, 291] width 199 height 23
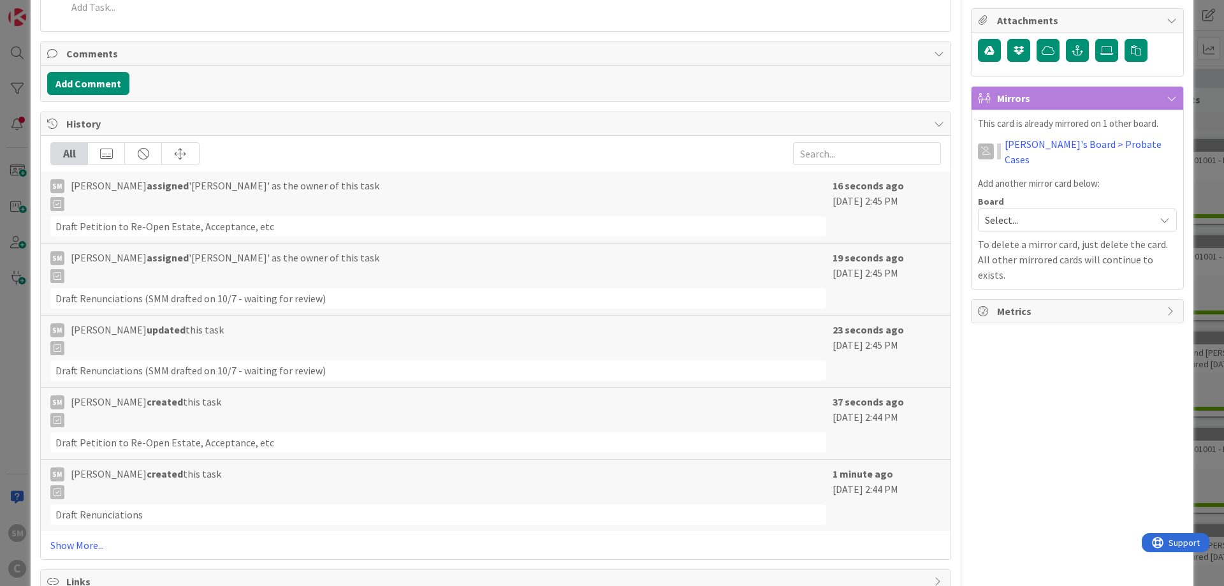
scroll to position [0, 0]
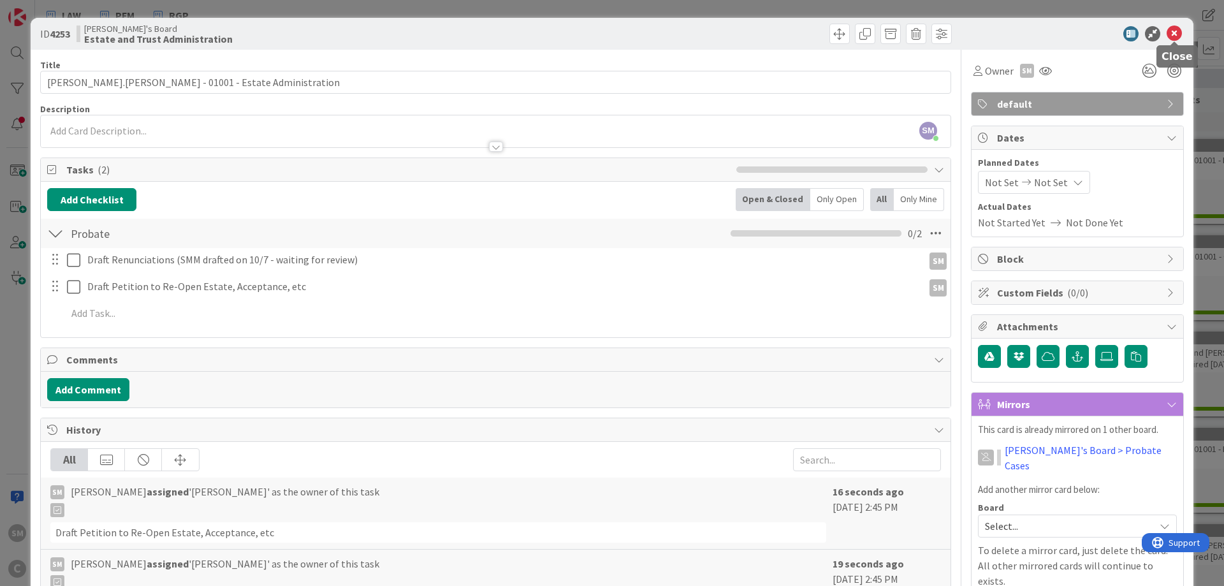
click at [1175, 31] on icon at bounding box center [1174, 33] width 15 height 15
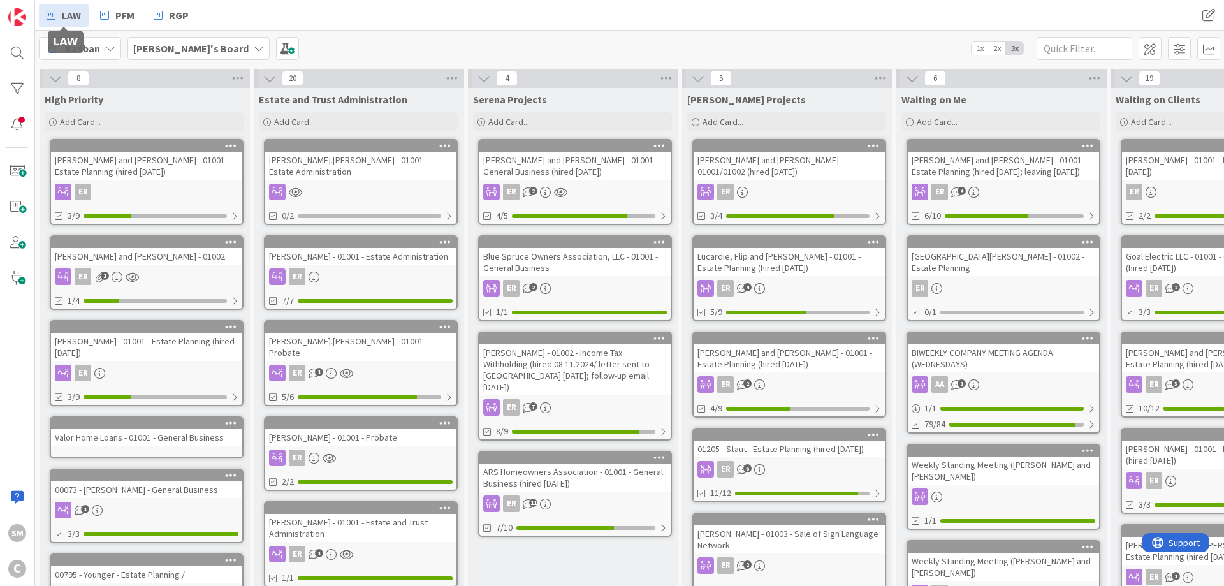
click at [71, 11] on span "LAW" at bounding box center [71, 15] width 19 height 15
